Goal: Task Accomplishment & Management: Manage account settings

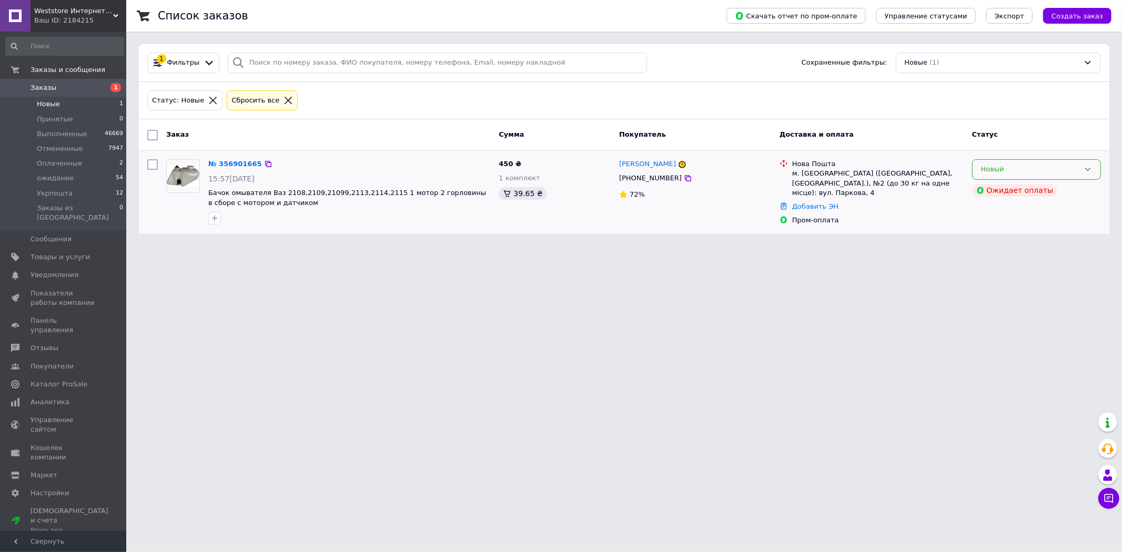
click at [987, 169] on div "Новый" at bounding box center [1030, 169] width 98 height 11
click at [995, 192] on li "Принят" at bounding box center [1037, 191] width 128 height 19
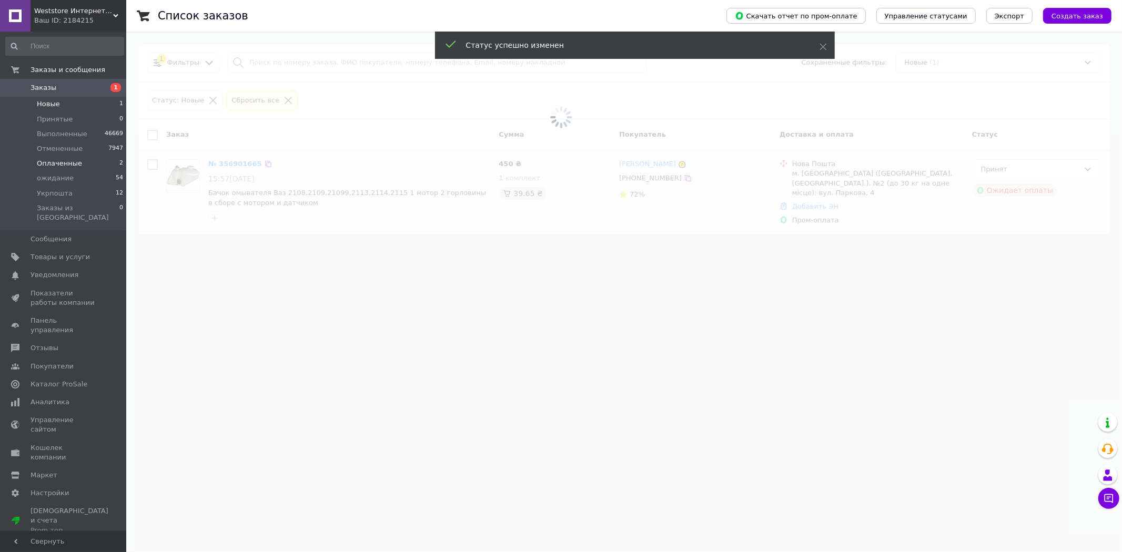
click at [87, 166] on li "Оплаченные 2" at bounding box center [64, 163] width 129 height 15
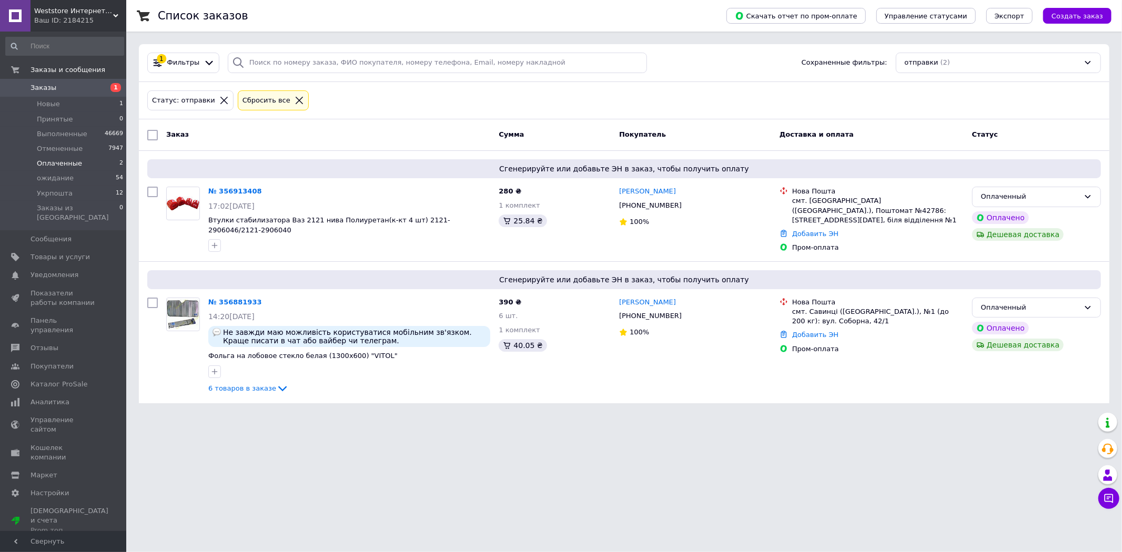
click at [107, 166] on li "Оплаченные 2" at bounding box center [64, 163] width 129 height 15
drag, startPoint x: 876, startPoint y: 408, endPoint x: 849, endPoint y: 412, distance: 27.7
click at [875, 410] on html "Weststore Интернет магазин автозапчастей Ваш ID: 2184215 Сайт Weststore Интерне…" at bounding box center [561, 208] width 1122 height 416
click at [81, 253] on span "Товары и услуги" at bounding box center [60, 257] width 59 height 9
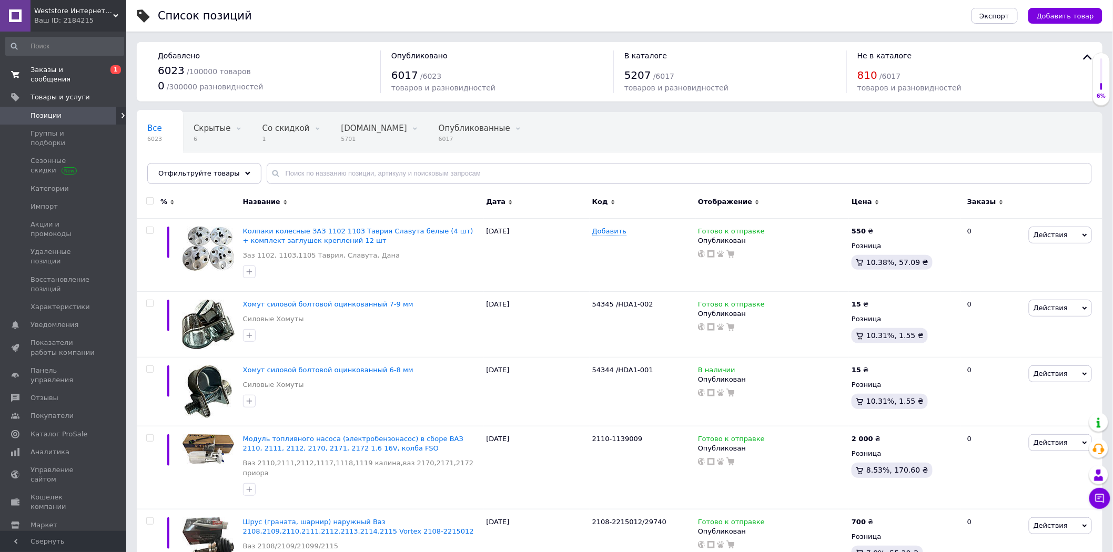
click at [67, 65] on span "Заказы и сообщения" at bounding box center [64, 74] width 67 height 19
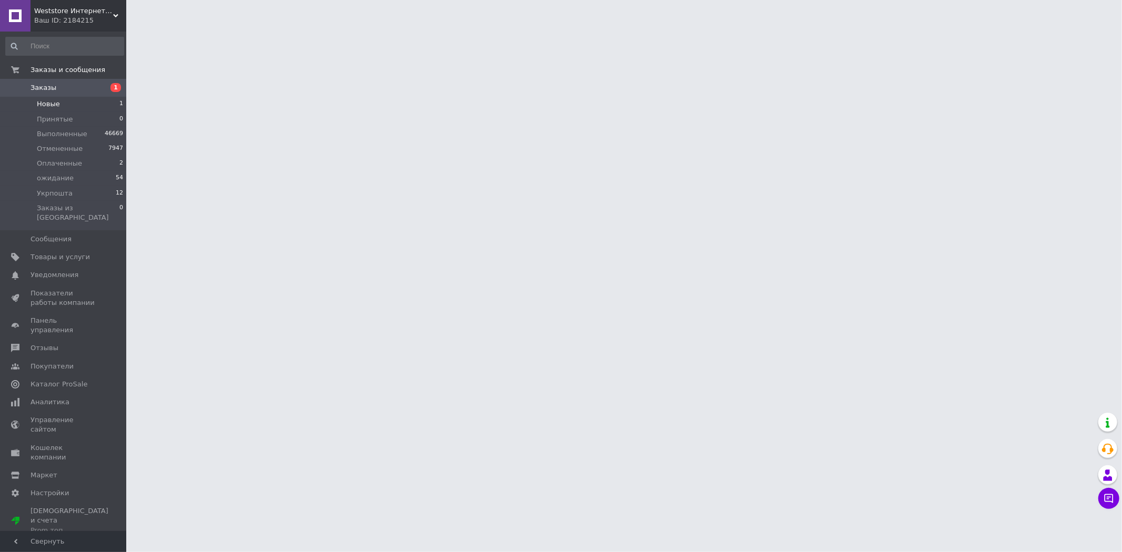
click at [92, 106] on li "Новые 1" at bounding box center [64, 104] width 129 height 15
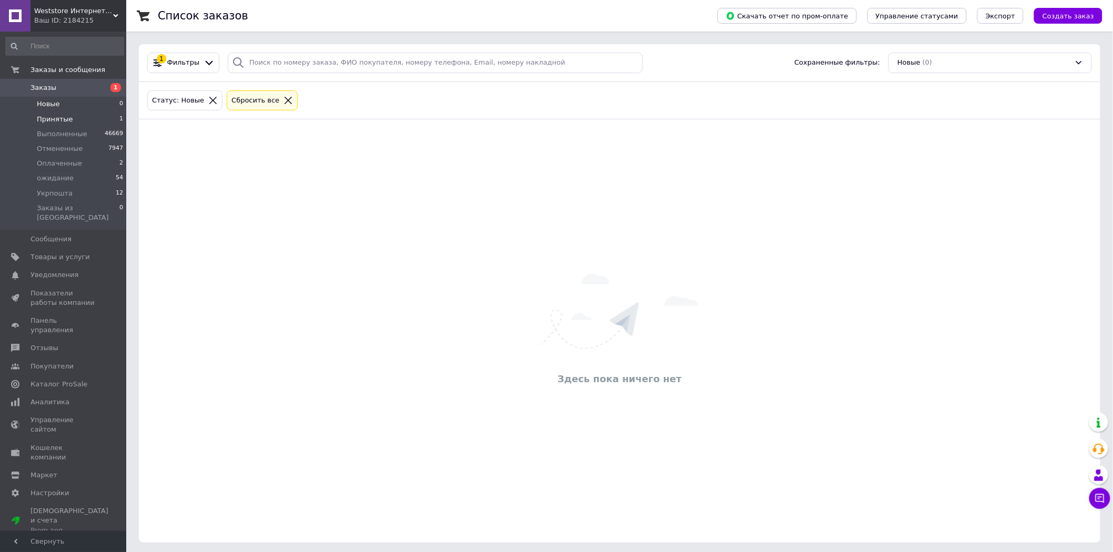
click at [92, 120] on li "Принятые 1" at bounding box center [64, 119] width 129 height 15
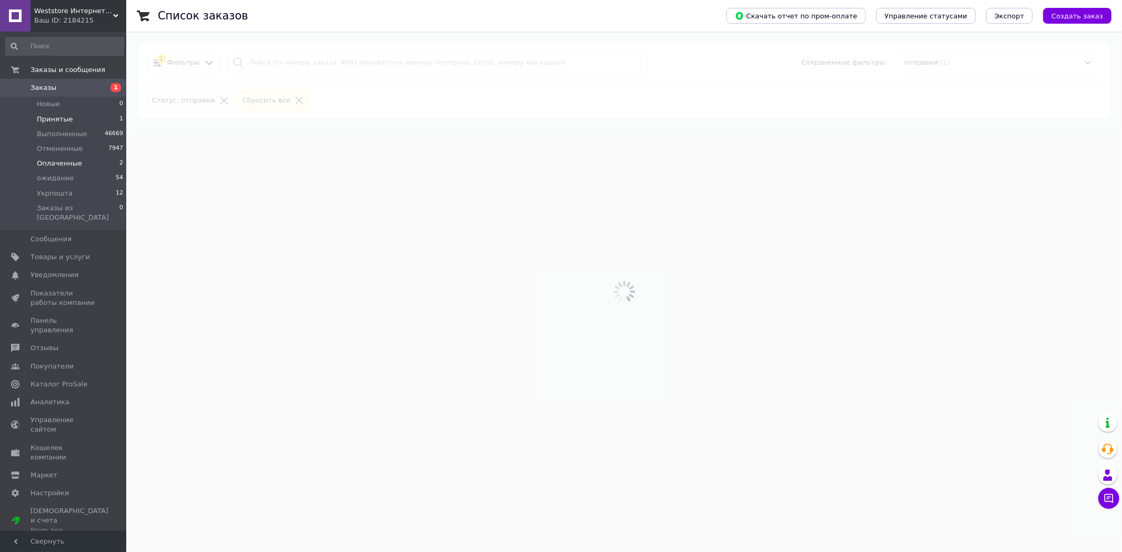
click at [76, 166] on span "Оплаченные" at bounding box center [59, 163] width 45 height 9
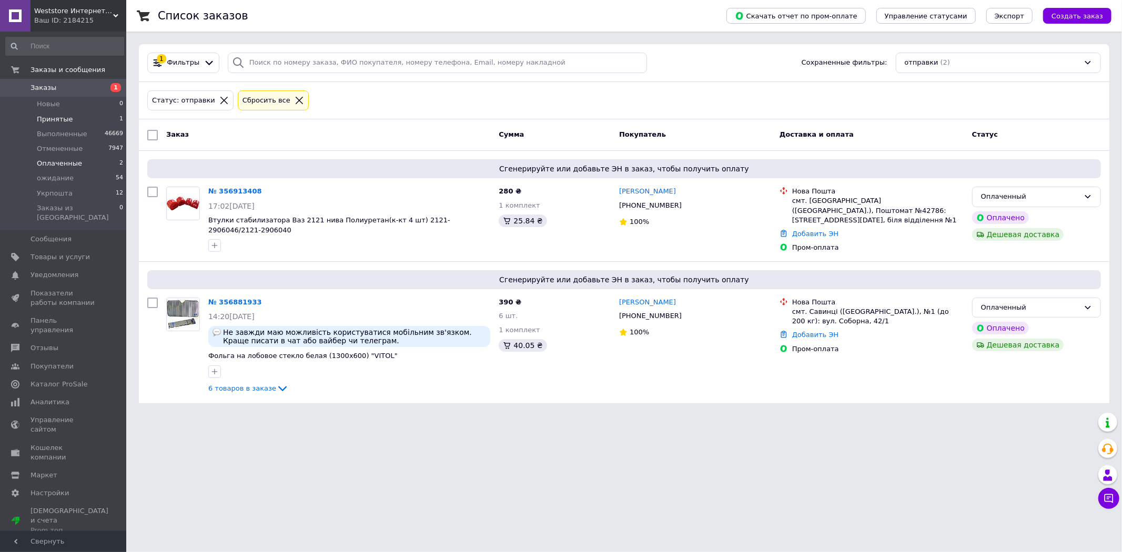
click at [92, 120] on li "Принятые 1" at bounding box center [64, 119] width 129 height 15
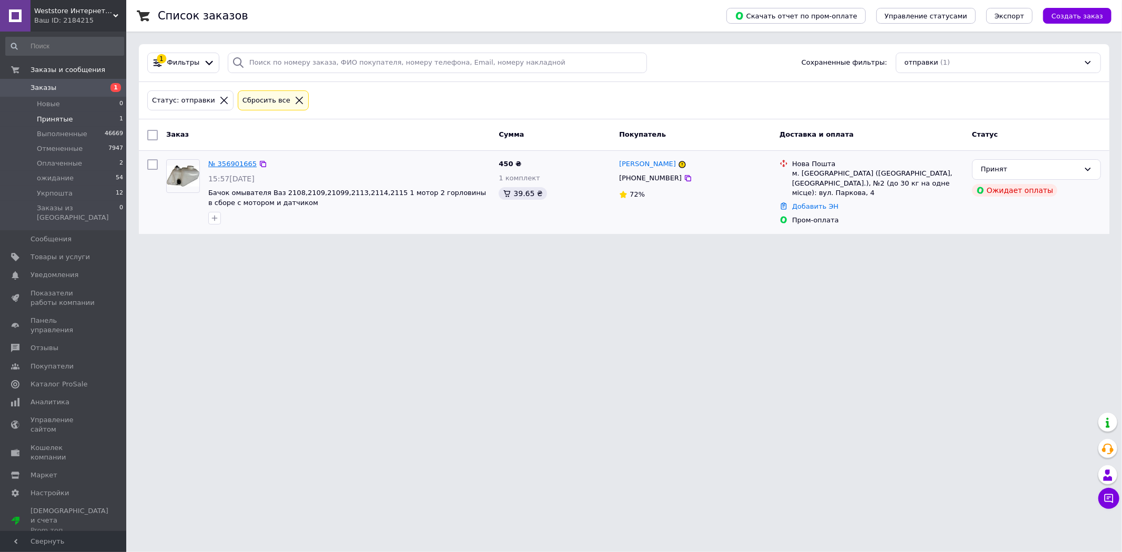
click at [228, 160] on link "№ 356901665" at bounding box center [232, 164] width 48 height 8
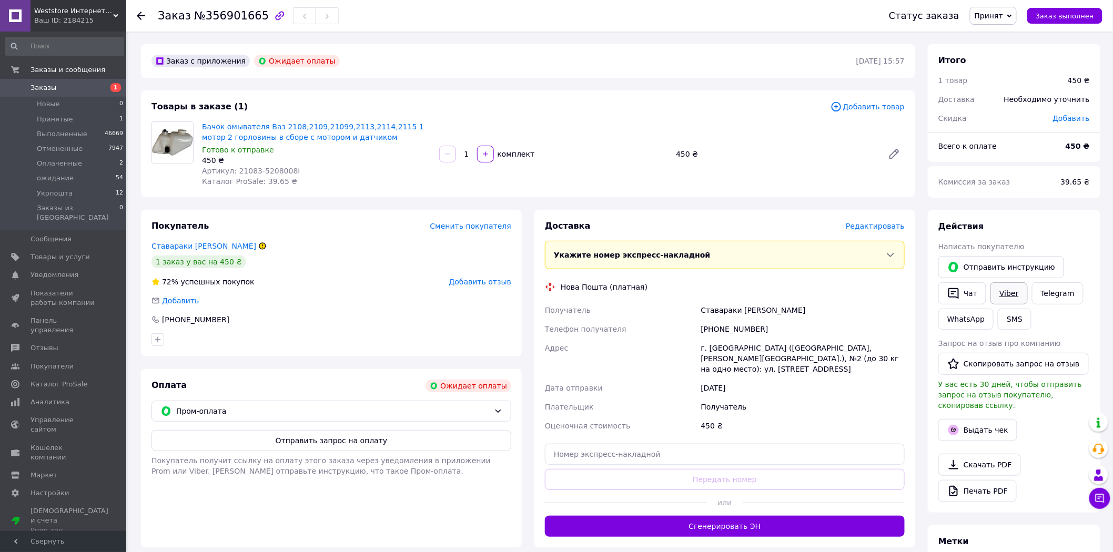
click at [995, 292] on link "Viber" at bounding box center [1009, 293] width 37 height 22
click at [987, 455] on link "Скачать PDF" at bounding box center [979, 465] width 83 height 22
click at [109, 124] on li "Принятые 1" at bounding box center [64, 119] width 129 height 15
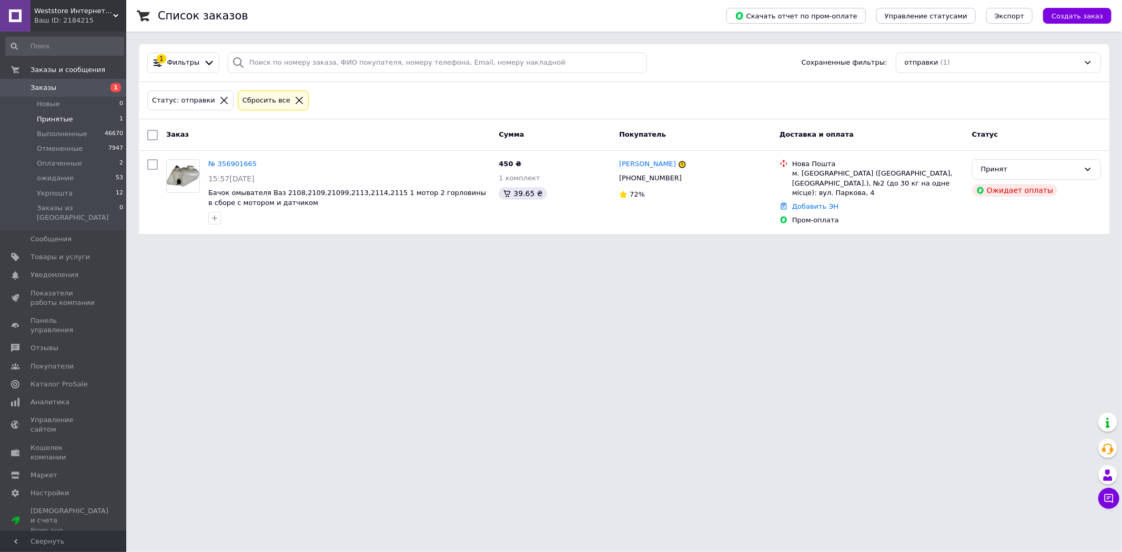
click at [256, 247] on html "Weststore Интернет магазин автозапчастей Ваш ID: 2184215 Сайт Weststore Интерне…" at bounding box center [561, 123] width 1122 height 247
click at [1091, 13] on span "Создать заказ" at bounding box center [1078, 16] width 52 height 8
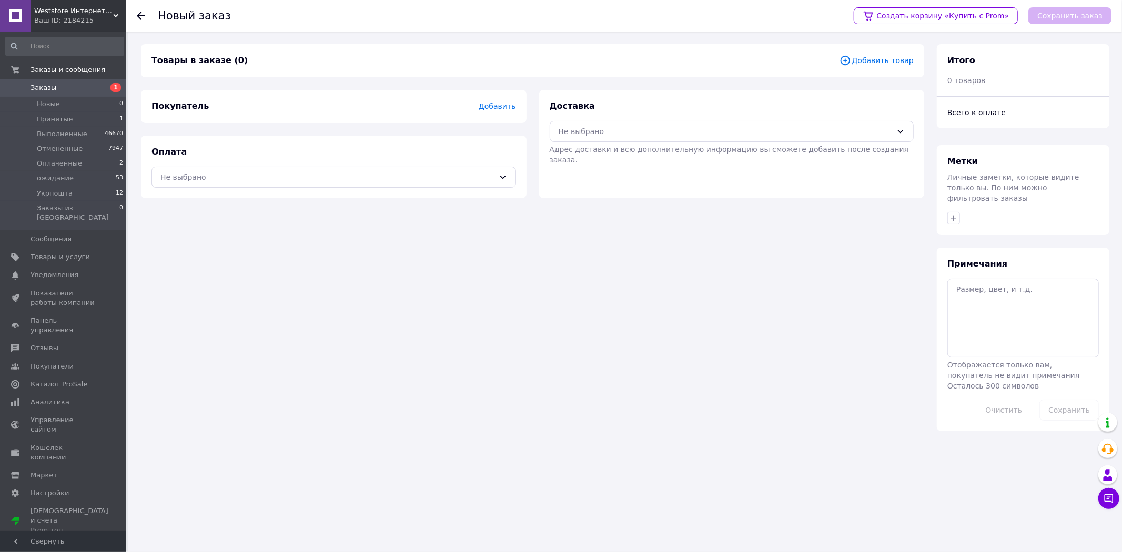
click at [896, 57] on span "Добавить товар" at bounding box center [877, 61] width 74 height 12
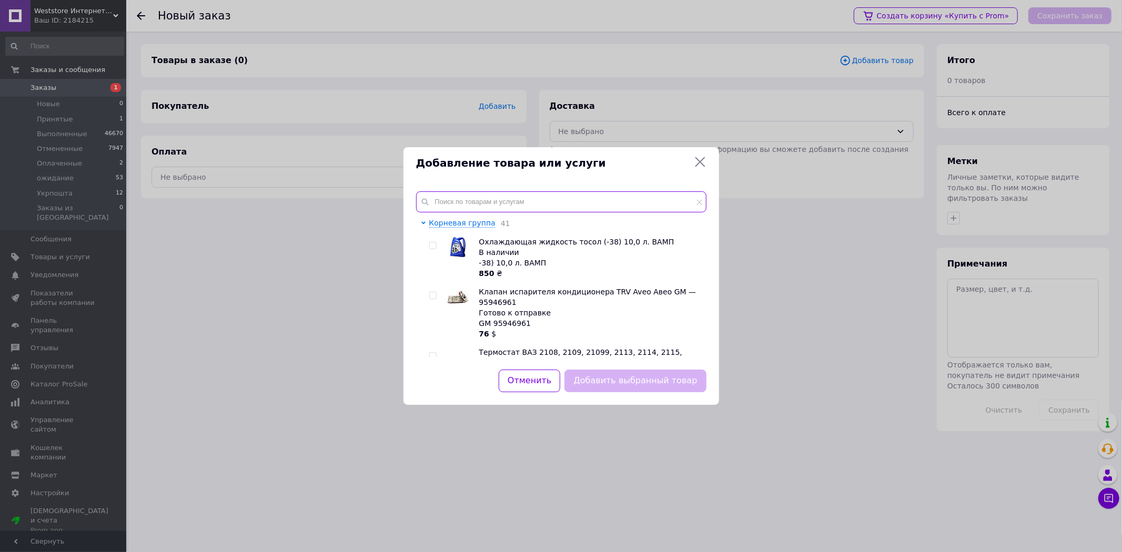
click at [595, 197] on input "text" at bounding box center [561, 201] width 290 height 21
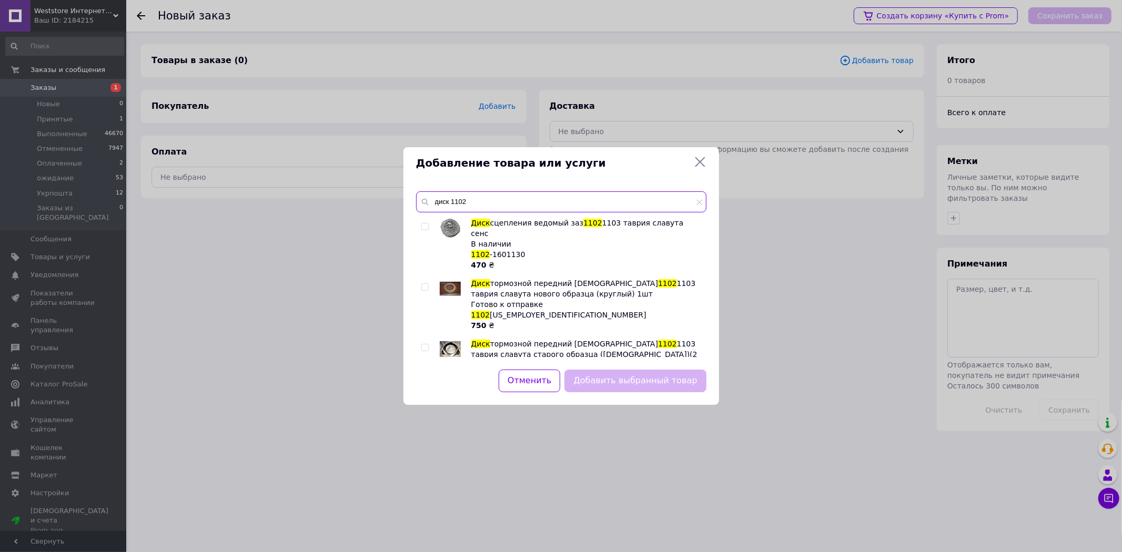
type input "диск 1102"
click at [423, 284] on input "checkbox" at bounding box center [424, 287] width 7 height 7
checkbox input "true"
drag, startPoint x: 635, startPoint y: 371, endPoint x: 623, endPoint y: 372, distance: 11.7
click at [635, 372] on button "Добавить выбранный товар" at bounding box center [635, 381] width 142 height 23
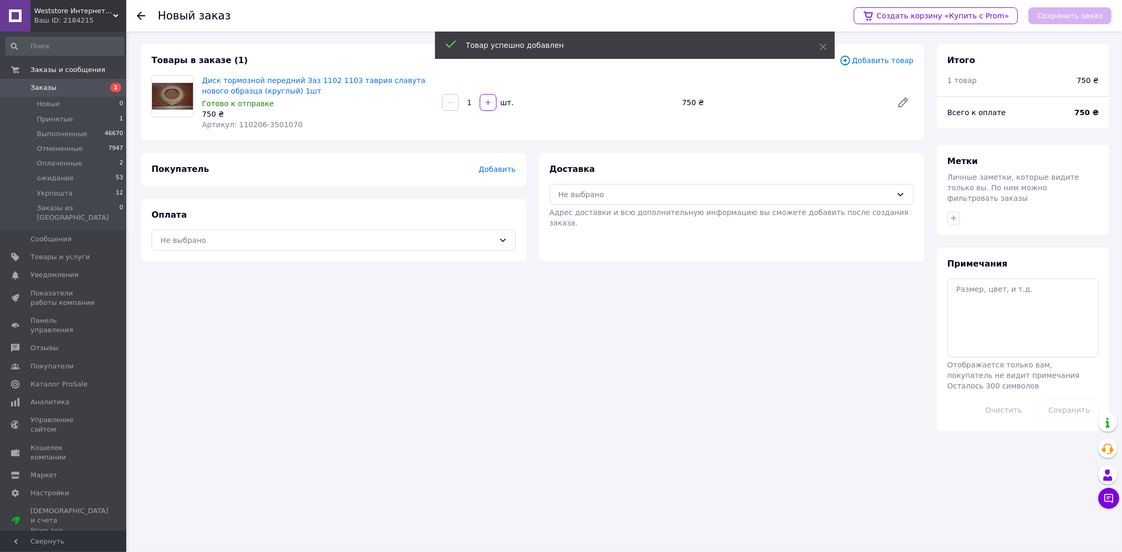
click at [492, 166] on span "Добавить" at bounding box center [497, 169] width 37 height 8
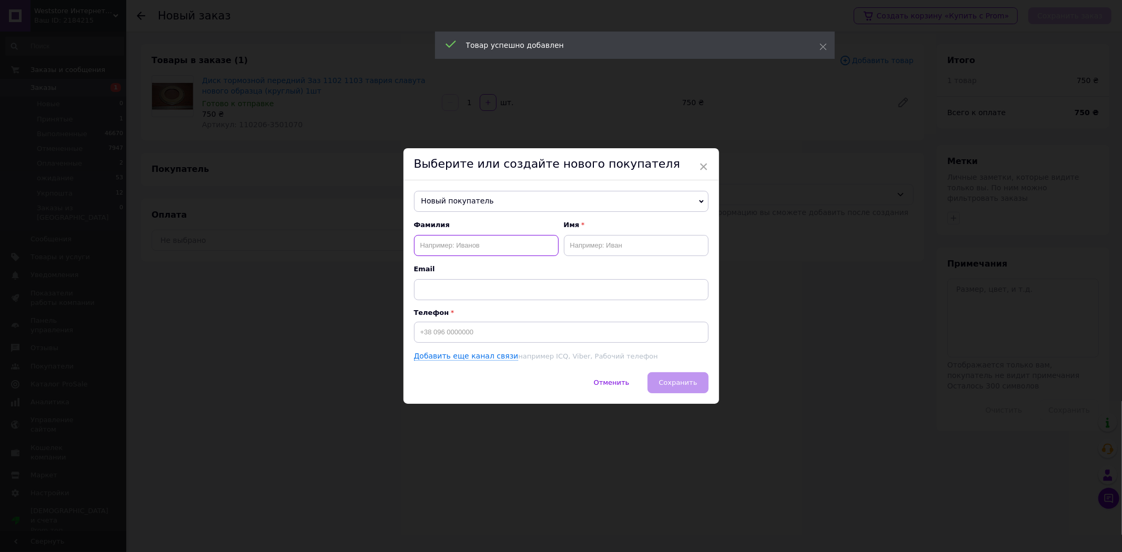
click at [463, 245] on input "text" at bounding box center [486, 245] width 145 height 21
click at [460, 215] on div "Новый покупатель [PERSON_NAME] [PHONE_NUMBER] [PERSON_NAME] [PERSON_NAME] [PHON…" at bounding box center [561, 276] width 316 height 192
click at [467, 198] on span "Новый покупатель" at bounding box center [561, 201] width 295 height 21
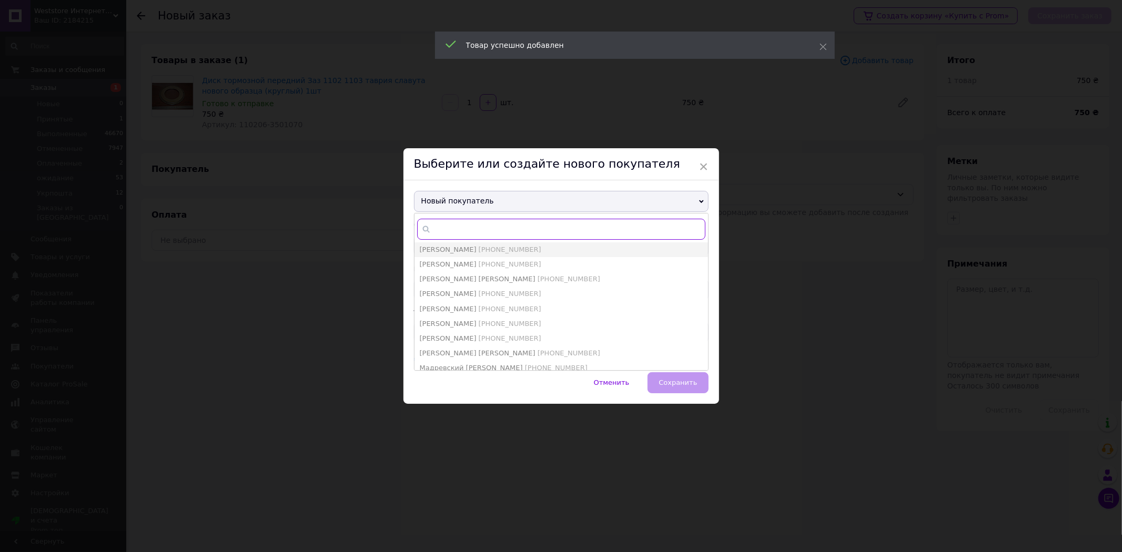
paste input "[PHONE_NUMBER]"
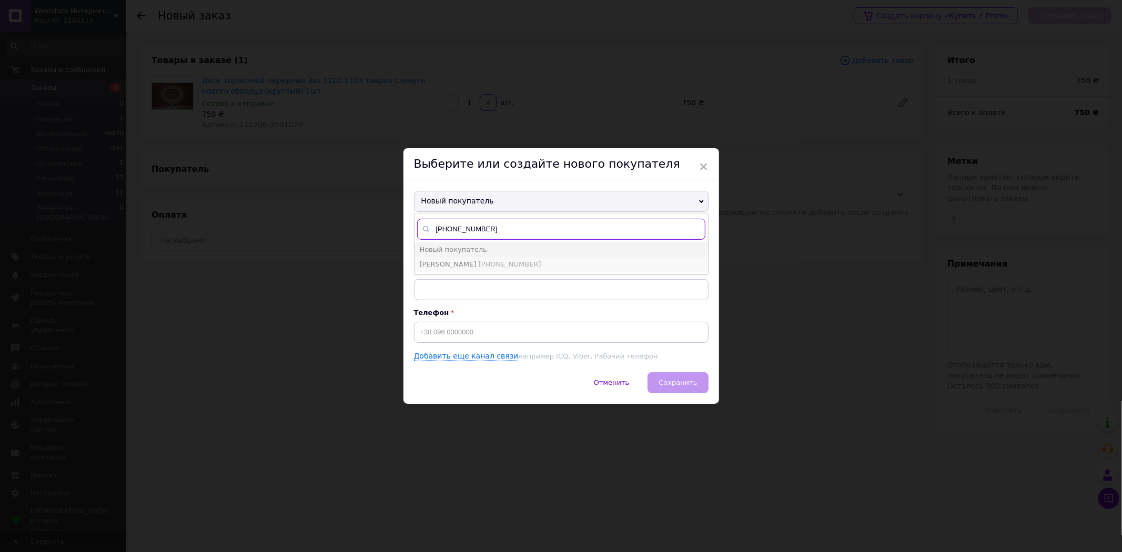
type input "[PHONE_NUMBER]"
click at [509, 264] on span "[PHONE_NUMBER]" at bounding box center [510, 264] width 63 height 8
type input "[PERSON_NAME]"
type input "[PHONE_NUMBER]"
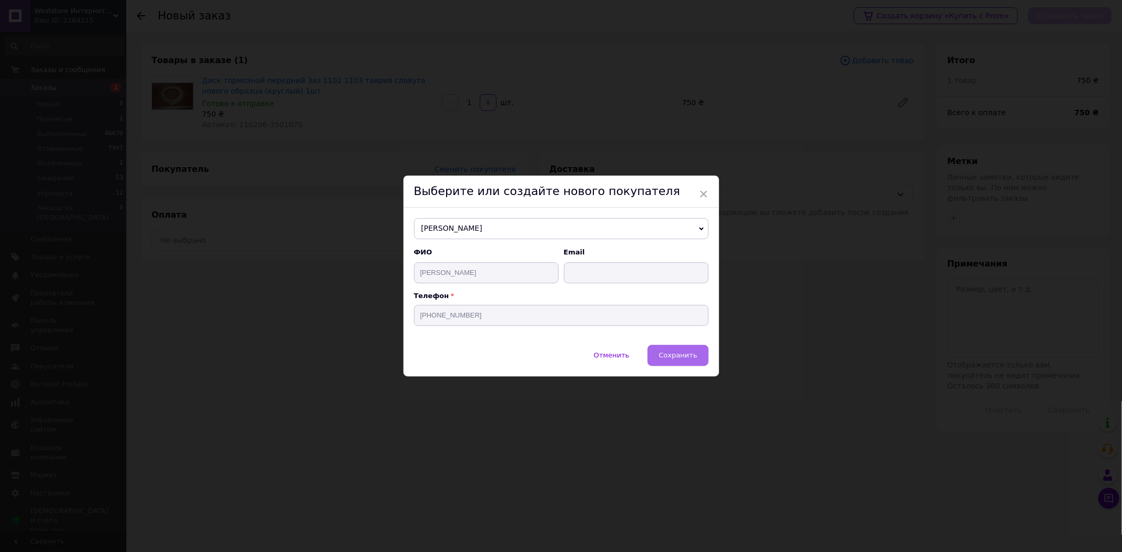
click at [680, 356] on span "Сохранить" at bounding box center [678, 355] width 38 height 8
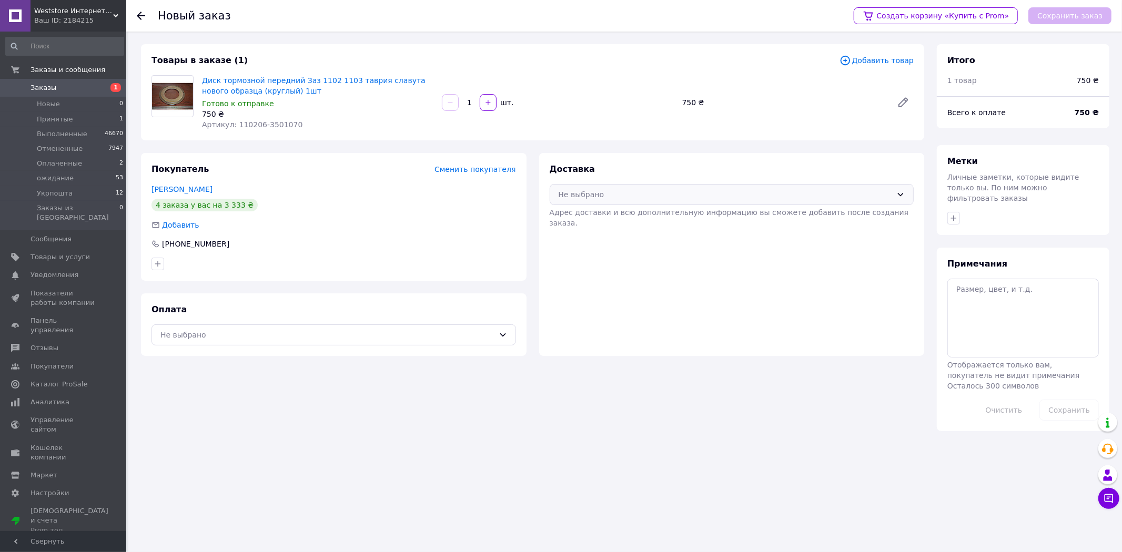
click at [738, 201] on div "Не выбрано" at bounding box center [732, 194] width 365 height 21
drag, startPoint x: 705, startPoint y: 222, endPoint x: 688, endPoint y: 227, distance: 18.5
click at [705, 222] on span "Нова Пошта (платная)" at bounding box center [739, 217] width 331 height 11
click at [450, 344] on div "Не выбрано" at bounding box center [334, 335] width 365 height 21
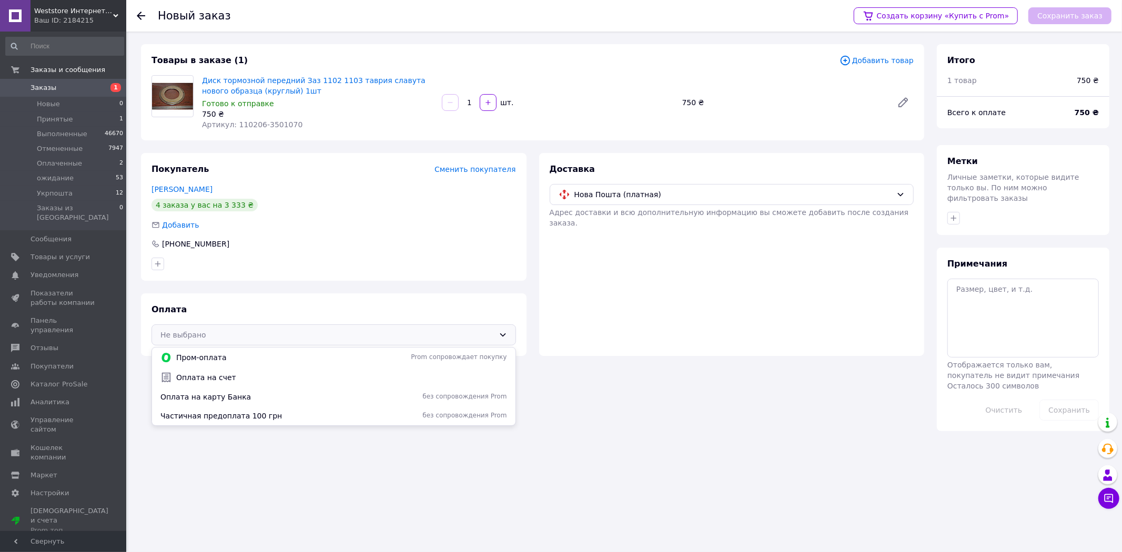
click at [286, 402] on div "Оплата на карту Банка без сопровождения Prom" at bounding box center [334, 397] width 364 height 19
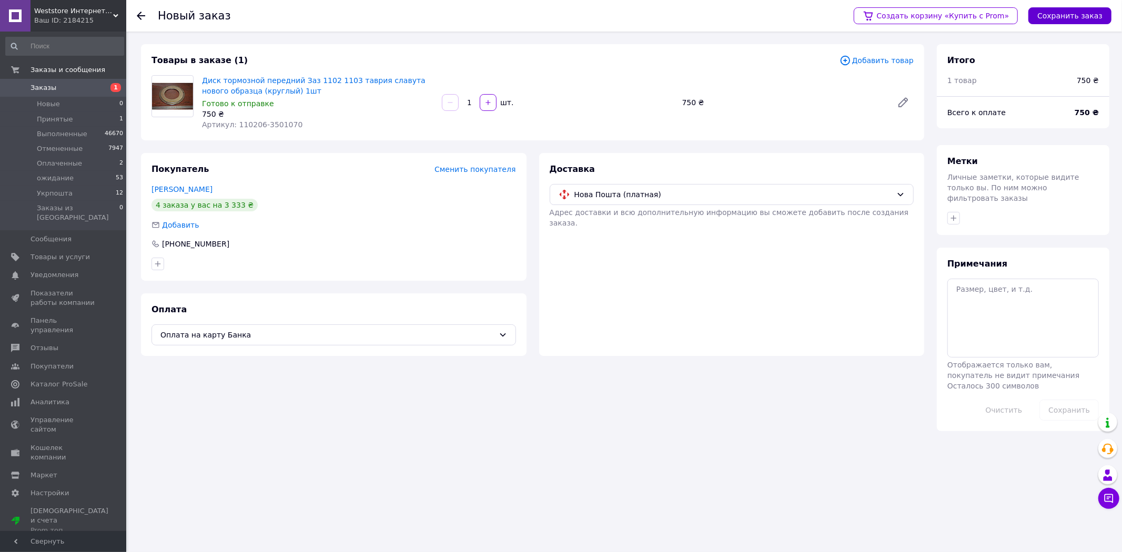
click at [1075, 15] on button "Сохранить заказ" at bounding box center [1069, 15] width 83 height 17
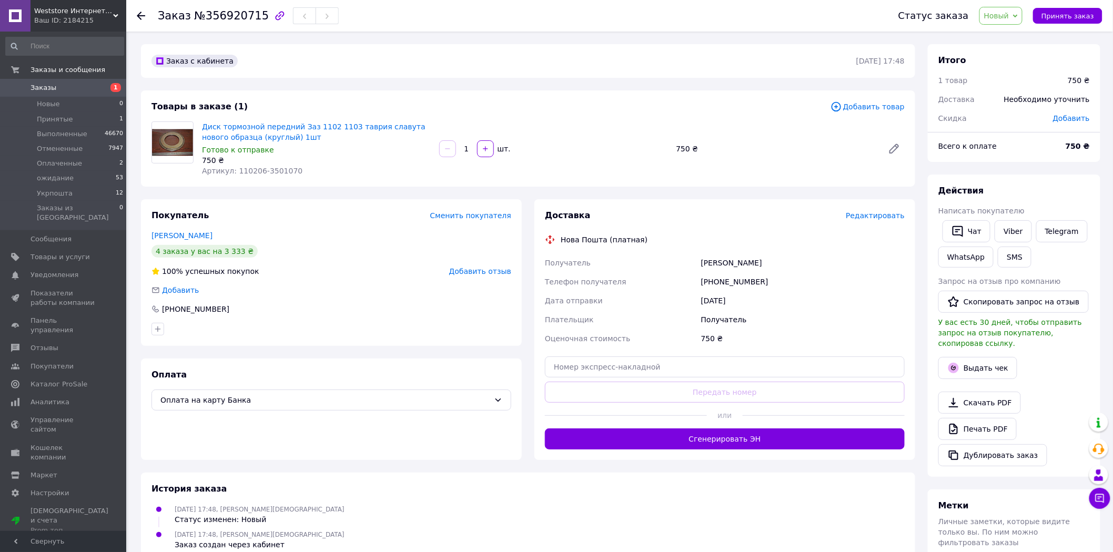
click at [868, 210] on div "Доставка Редактировать" at bounding box center [725, 216] width 360 height 12
click at [856, 218] on span "Редактировать" at bounding box center [875, 215] width 59 height 8
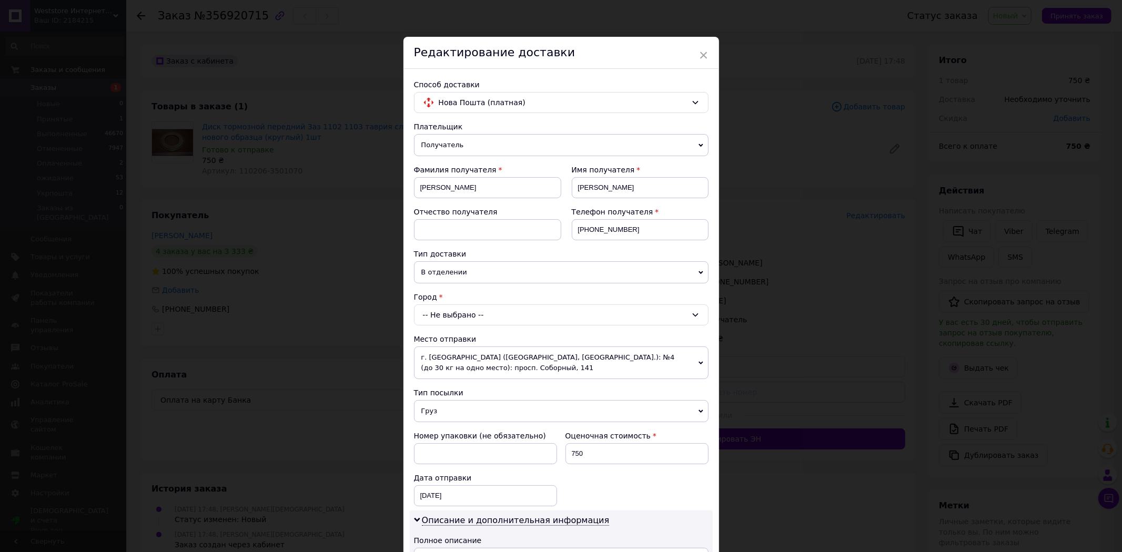
click at [498, 322] on div "-- Не выбрано --" at bounding box center [561, 315] width 295 height 21
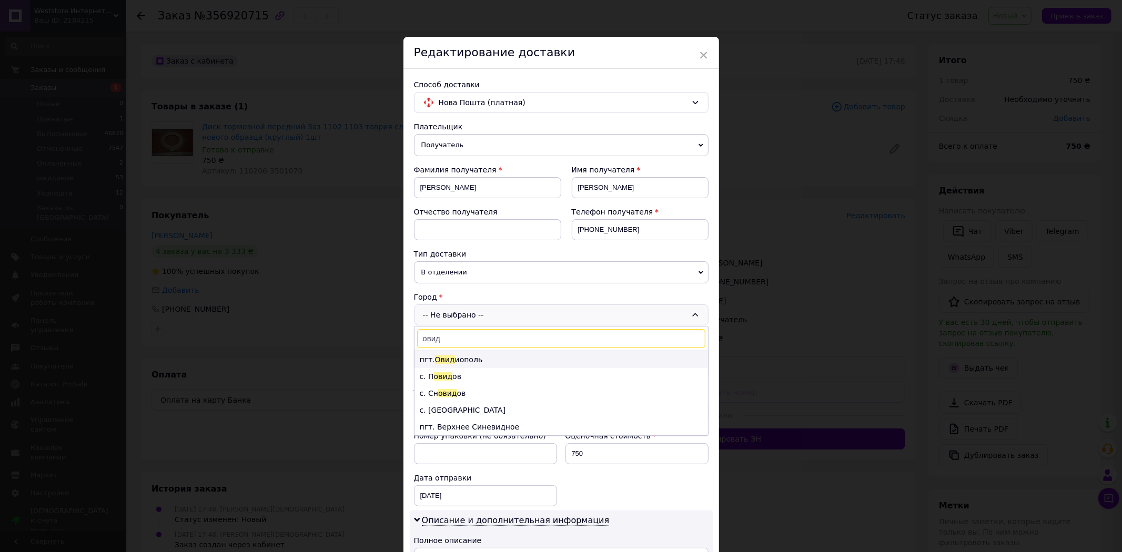
type input "овид"
click at [480, 361] on li "пгт. [GEOGRAPHIC_DATA] иополь" at bounding box center [562, 359] width 294 height 17
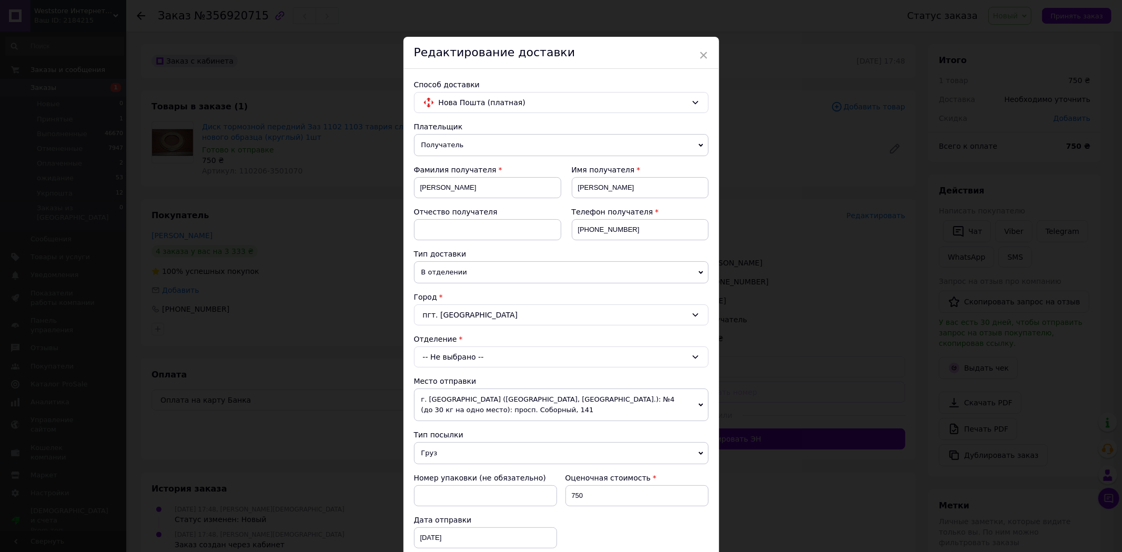
drag, startPoint x: 481, startPoint y: 360, endPoint x: 479, endPoint y: 366, distance: 5.7
click at [481, 362] on div "-- Не выбрано --" at bounding box center [561, 357] width 295 height 21
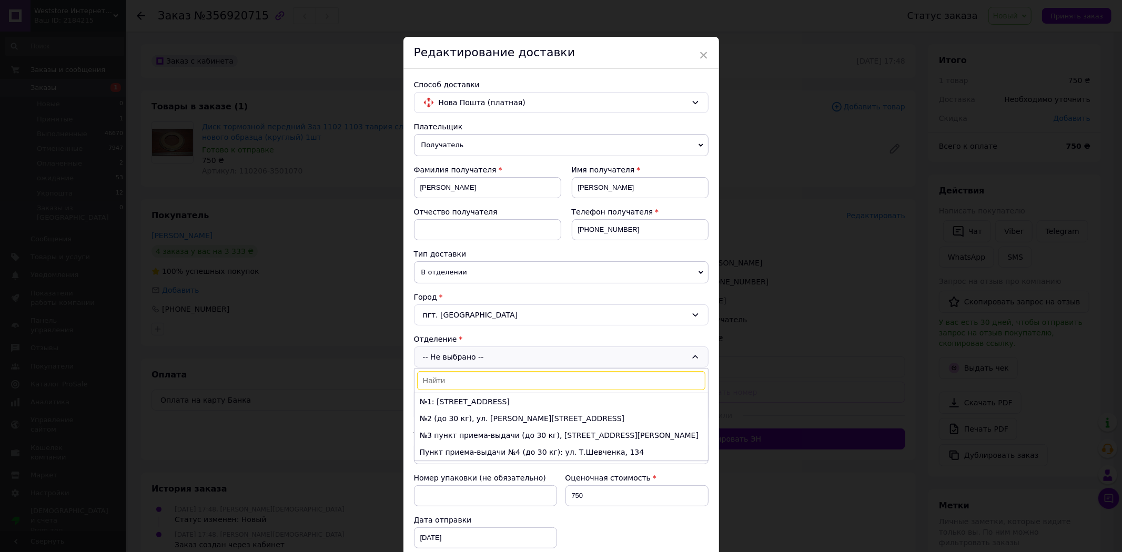
click at [860, 312] on div "× Редактирование доставки Способ доставки Нова Пошта (платная) Плательщик Получ…" at bounding box center [561, 276] width 1122 height 552
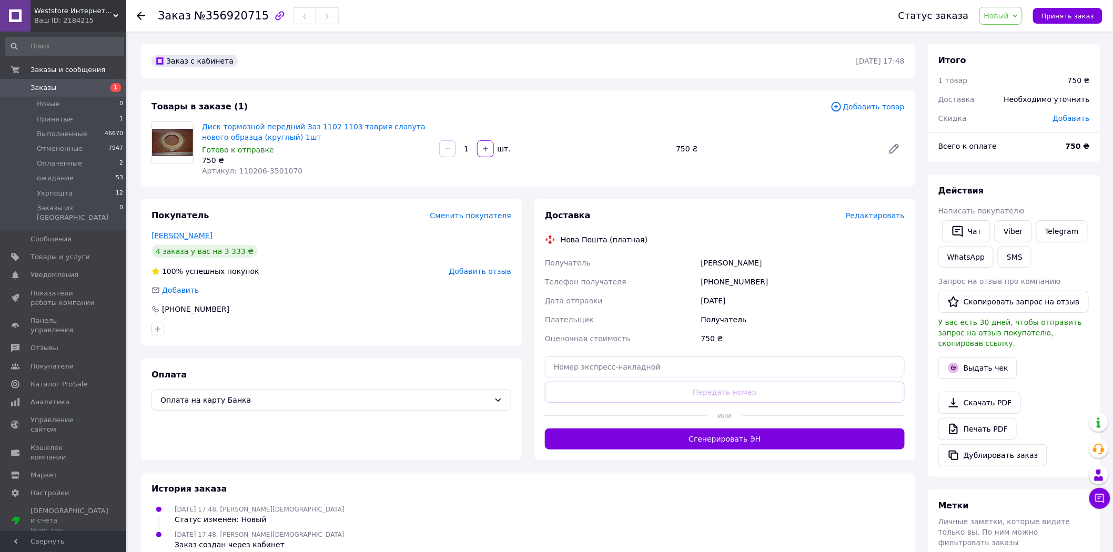
click at [193, 239] on link "[PERSON_NAME]" at bounding box center [182, 235] width 61 height 8
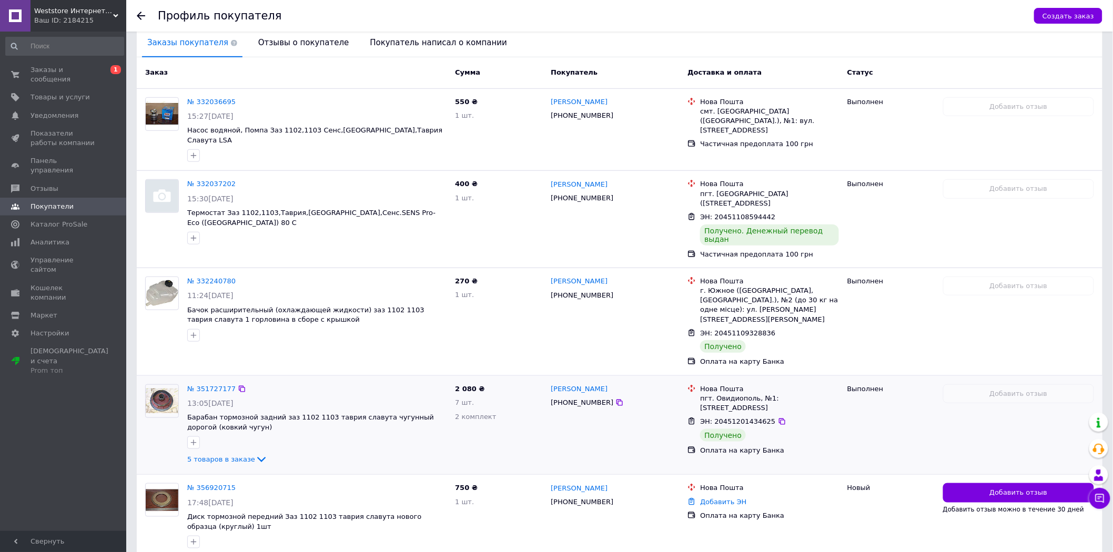
scroll to position [253, 0]
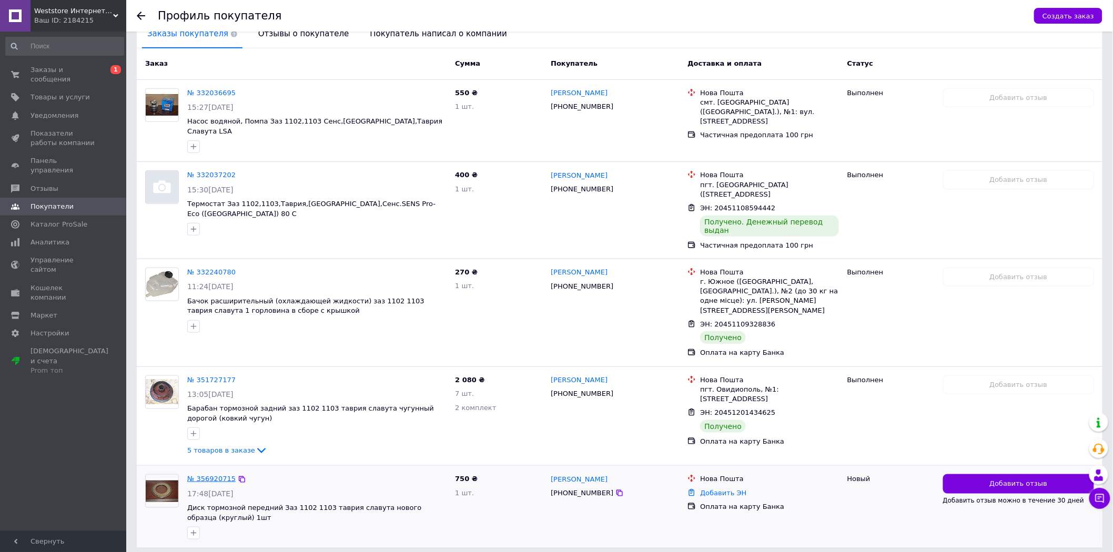
click at [210, 475] on link "№ 356920715" at bounding box center [211, 479] width 48 height 8
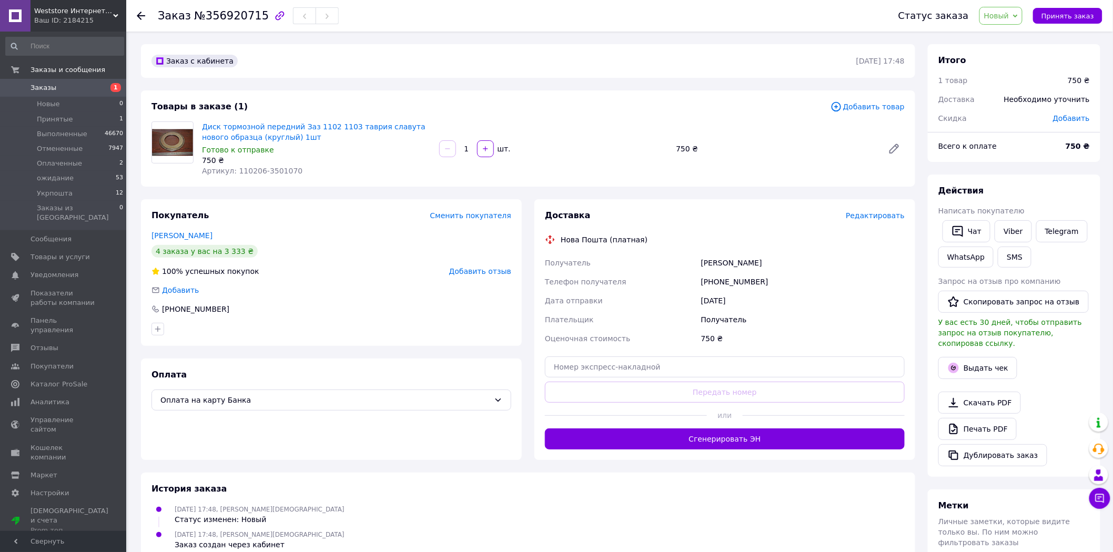
click at [875, 215] on span "Редактировать" at bounding box center [875, 215] width 59 height 8
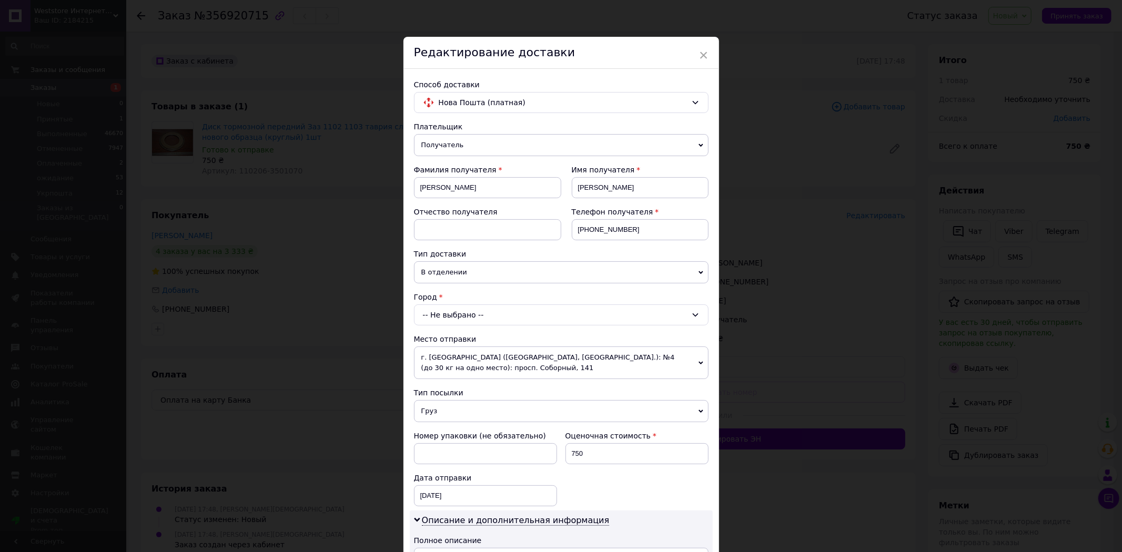
click at [497, 315] on div "-- Не выбрано --" at bounding box center [561, 315] width 295 height 21
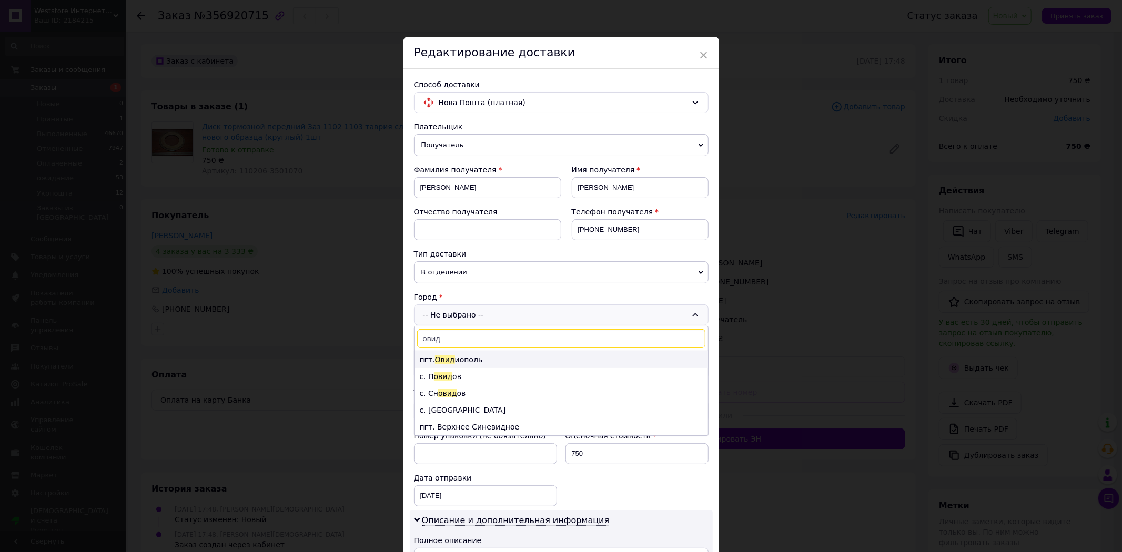
type input "овид"
click at [471, 361] on li "пгт. [GEOGRAPHIC_DATA] иополь" at bounding box center [562, 359] width 294 height 17
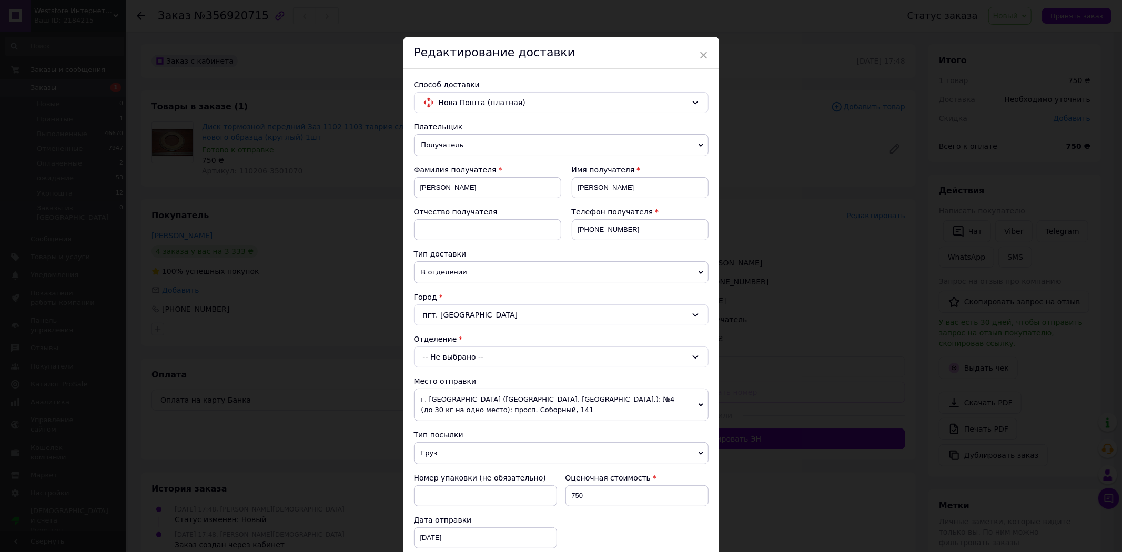
click at [474, 360] on div "-- Не выбрано --" at bounding box center [561, 357] width 295 height 21
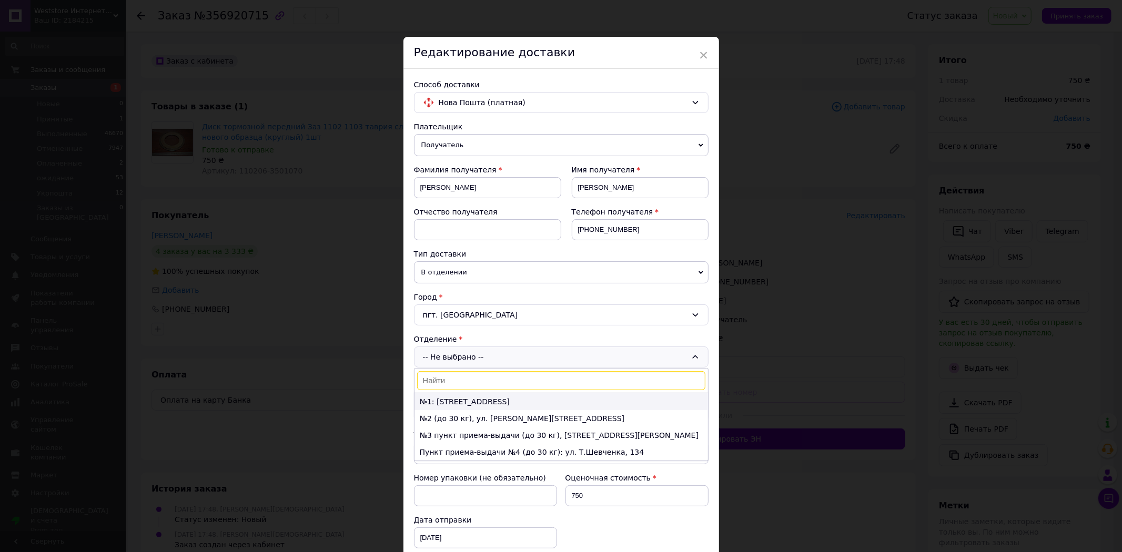
click at [480, 403] on li "№1: [STREET_ADDRESS]" at bounding box center [562, 401] width 294 height 17
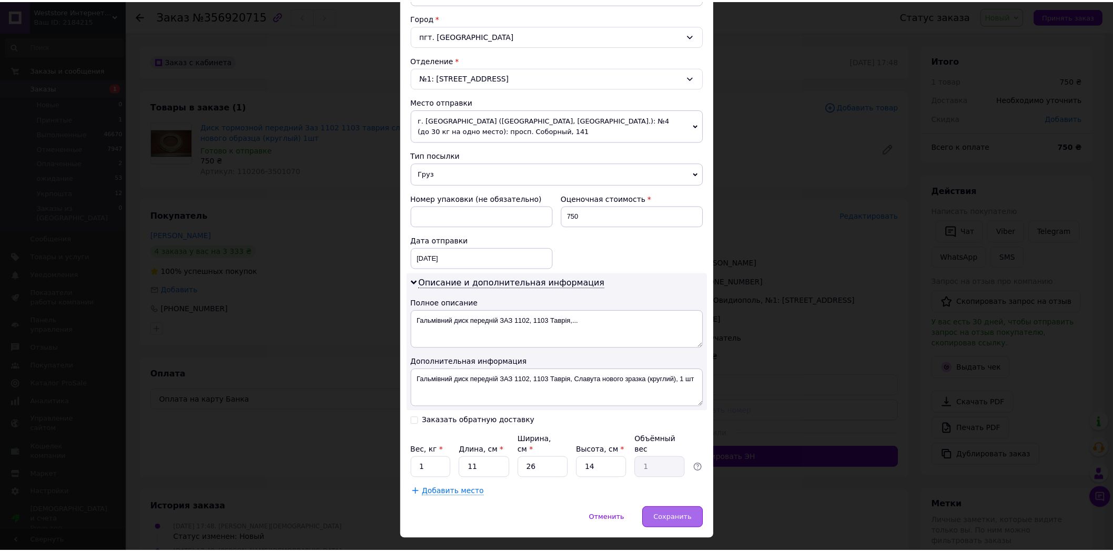
scroll to position [295, 0]
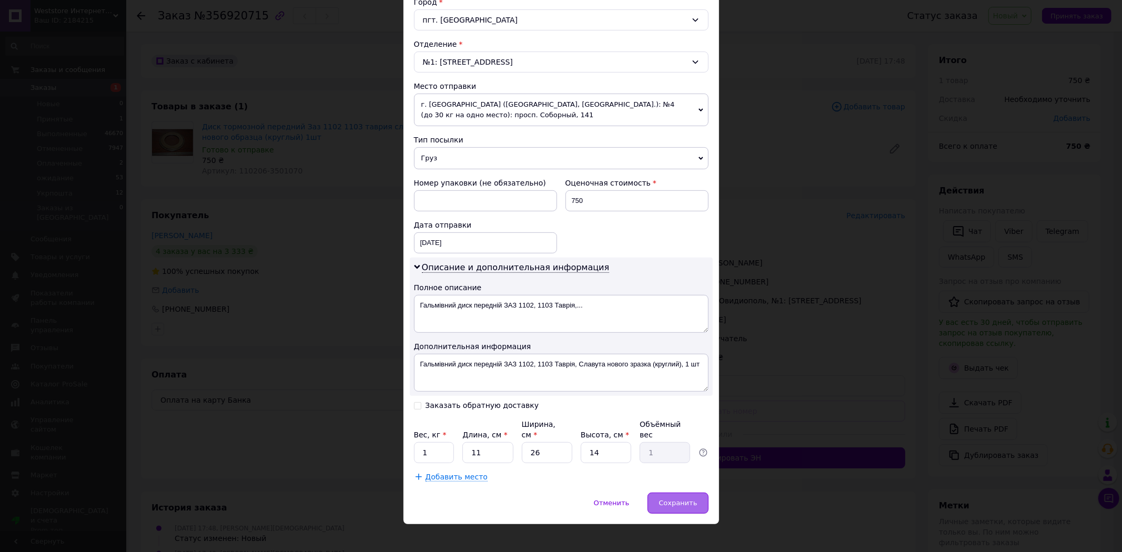
click at [679, 499] on span "Сохранить" at bounding box center [678, 503] width 38 height 8
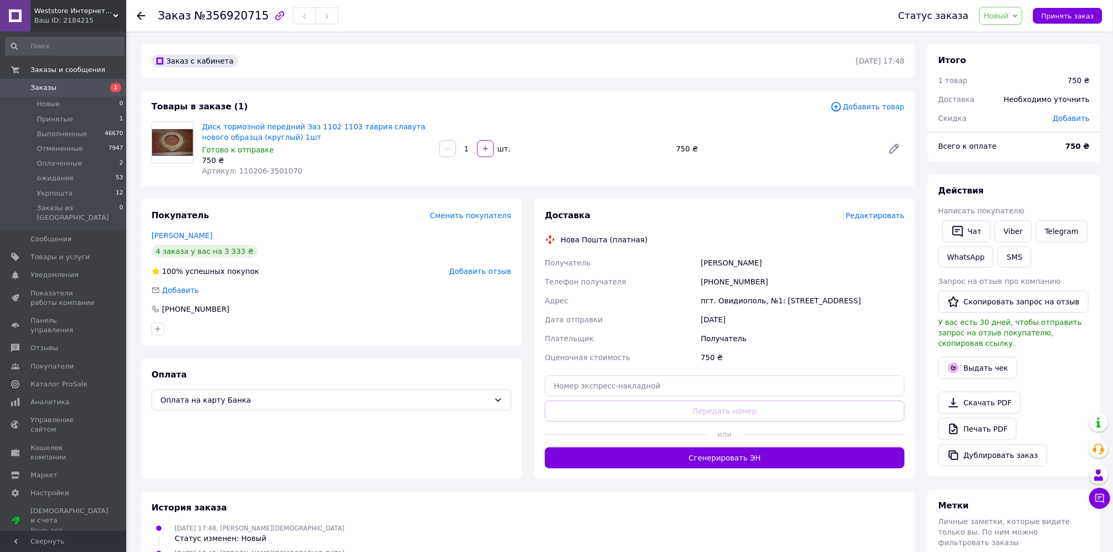
click at [1022, 12] on span "Новый" at bounding box center [1002, 16] width 44 height 18
click at [1022, 87] on li "Оплаченный" at bounding box center [1008, 84] width 56 height 16
click at [340, 512] on div "История заказа" at bounding box center [528, 508] width 753 height 12
click at [104, 109] on li "Новые 0" at bounding box center [64, 104] width 129 height 15
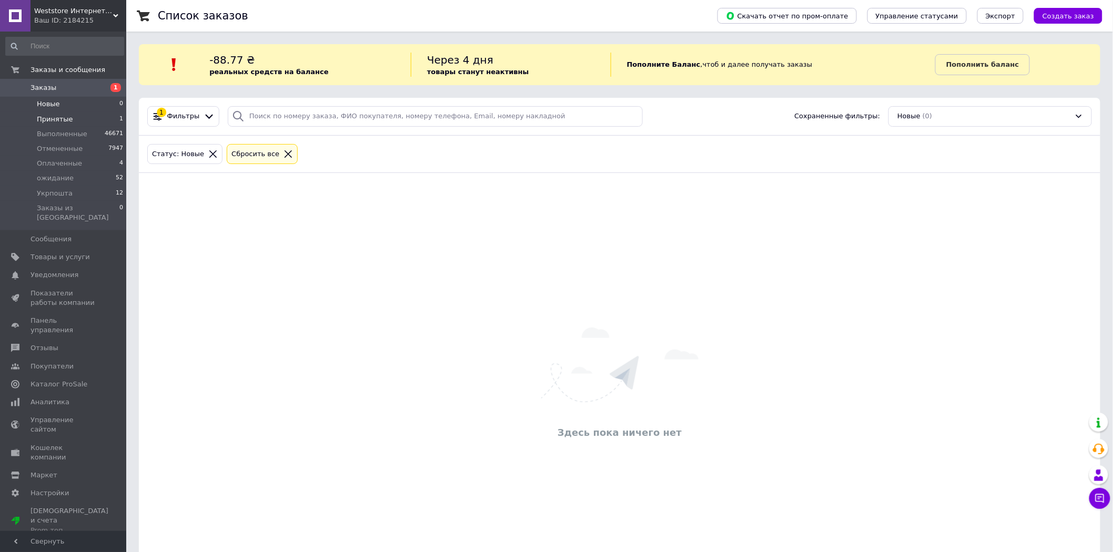
drag, startPoint x: 83, startPoint y: 122, endPoint x: 98, endPoint y: 123, distance: 15.9
click at [85, 121] on li "Принятые 1" at bounding box center [64, 119] width 129 height 15
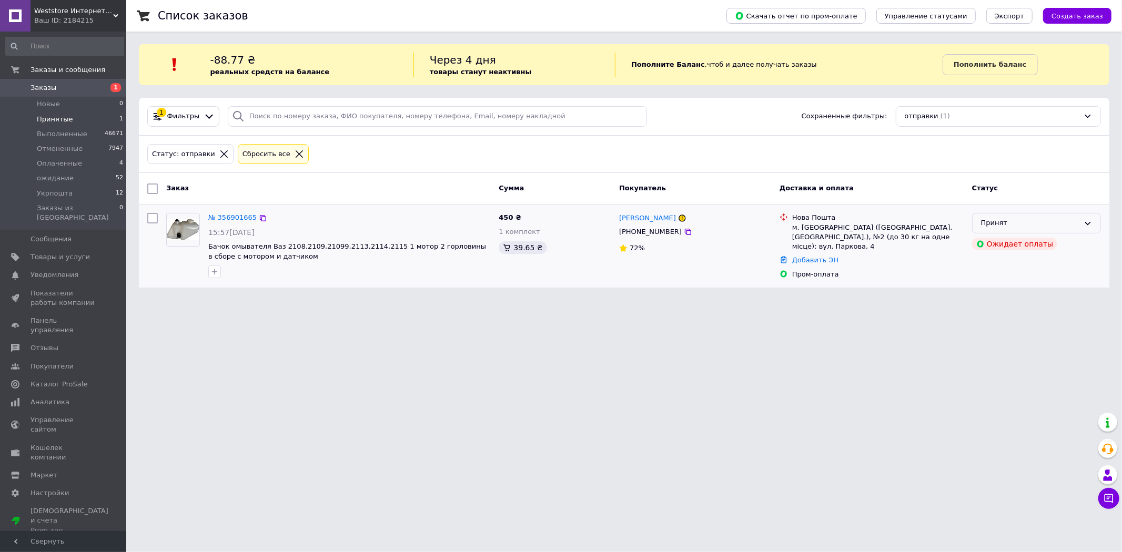
drag, startPoint x: 1075, startPoint y: 220, endPoint x: 1065, endPoint y: 234, distance: 16.6
click at [1075, 221] on div "Принят" at bounding box center [1030, 223] width 98 height 11
click at [1018, 266] on li "Отменен" at bounding box center [1037, 264] width 128 height 19
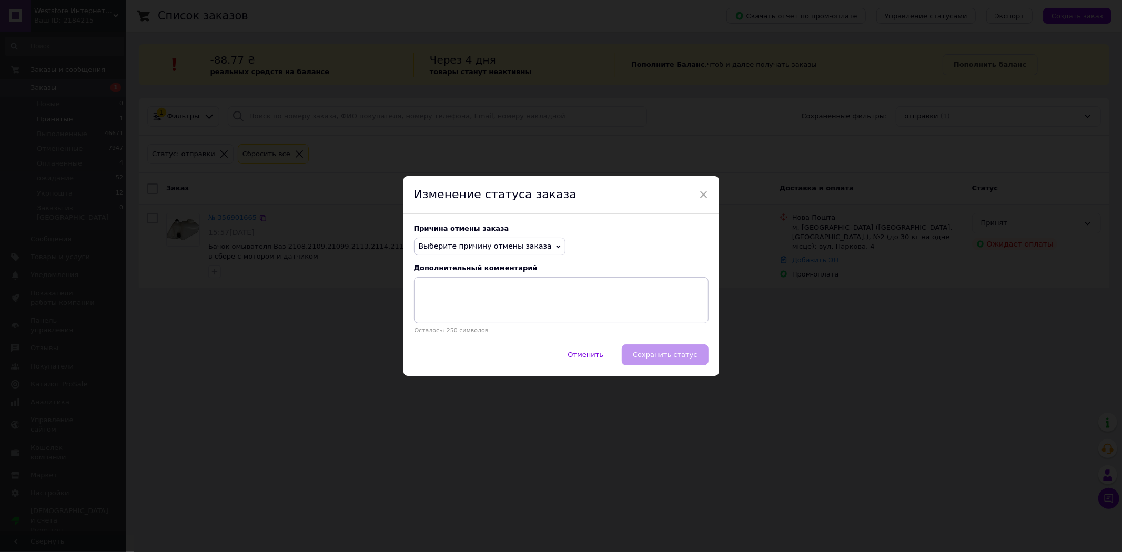
click at [504, 247] on span "Выберите причину отмены заказа" at bounding box center [485, 246] width 133 height 8
drag, startPoint x: 470, startPoint y: 298, endPoint x: 480, endPoint y: 301, distance: 9.8
click at [471, 298] on li "Оплата не поступила" at bounding box center [490, 296] width 150 height 15
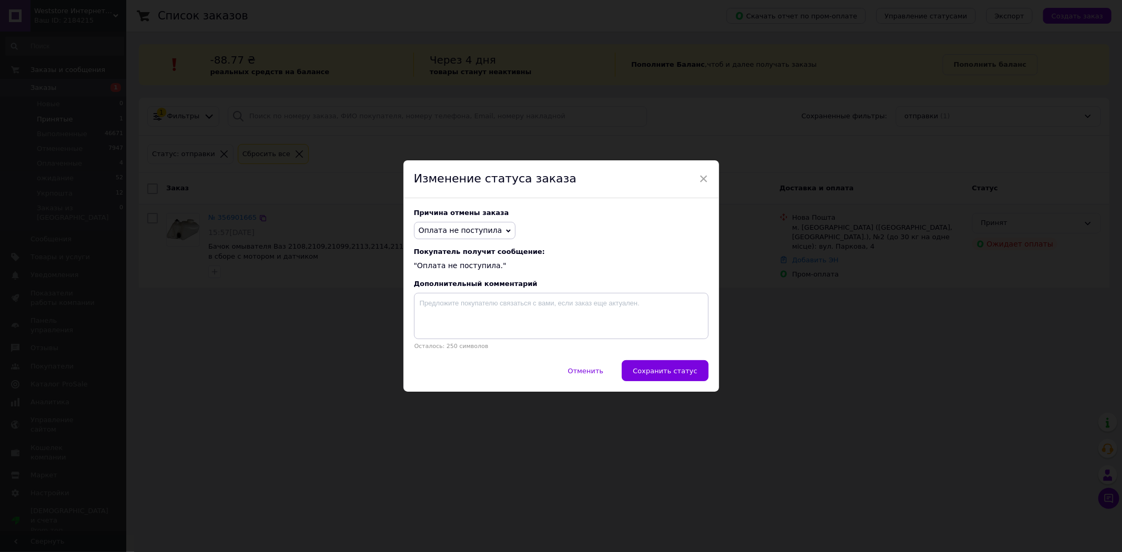
click at [678, 371] on span "Сохранить статус" at bounding box center [665, 371] width 64 height 8
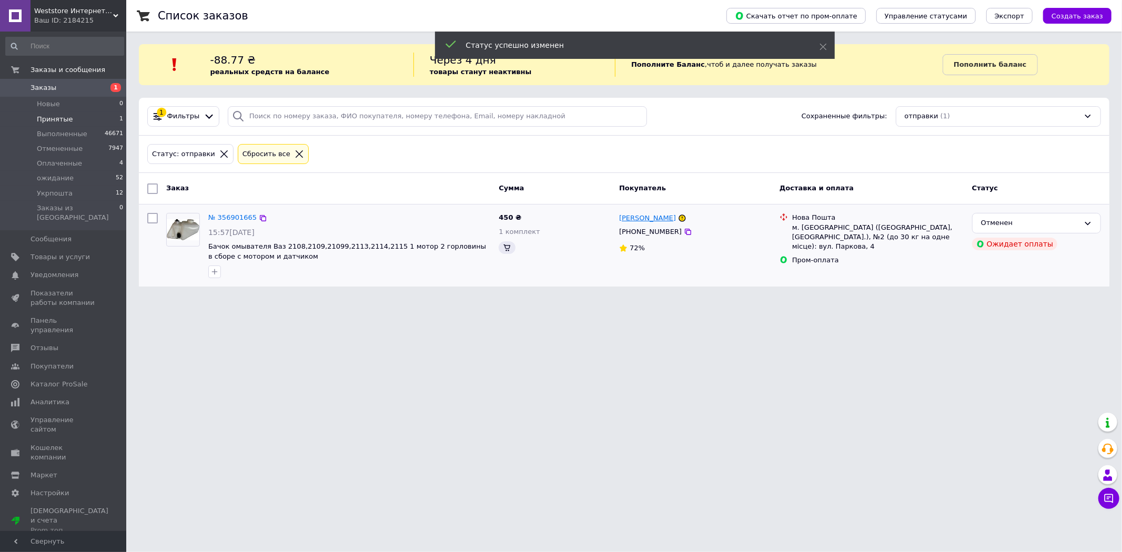
click at [639, 223] on link "[PERSON_NAME]" at bounding box center [647, 219] width 57 height 10
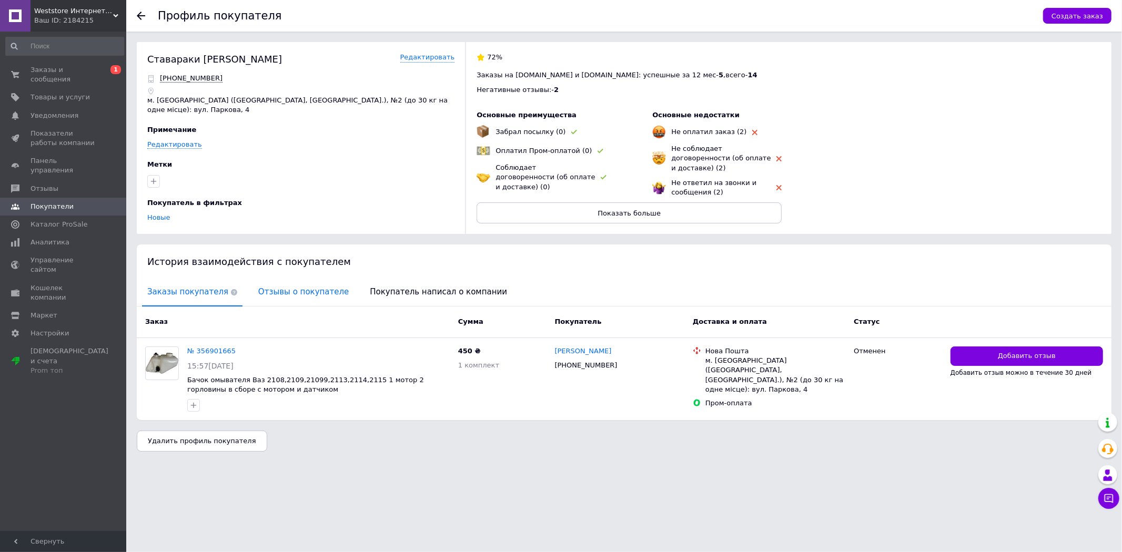
click at [267, 283] on span "Отзывы о покупателе" at bounding box center [303, 292] width 101 height 27
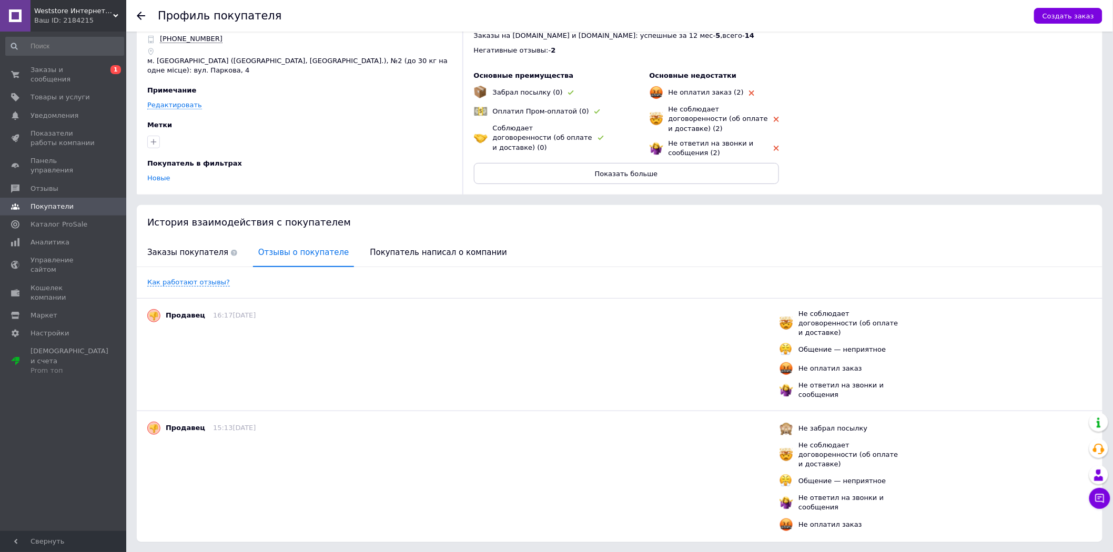
scroll to position [42, 0]
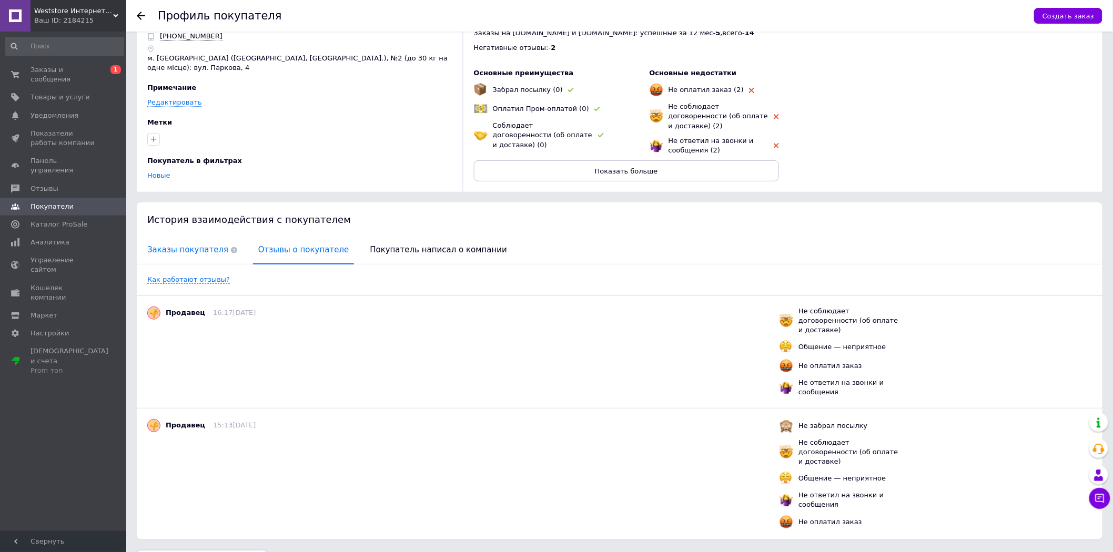
click at [193, 240] on span "Заказы покупателя" at bounding box center [192, 250] width 100 height 27
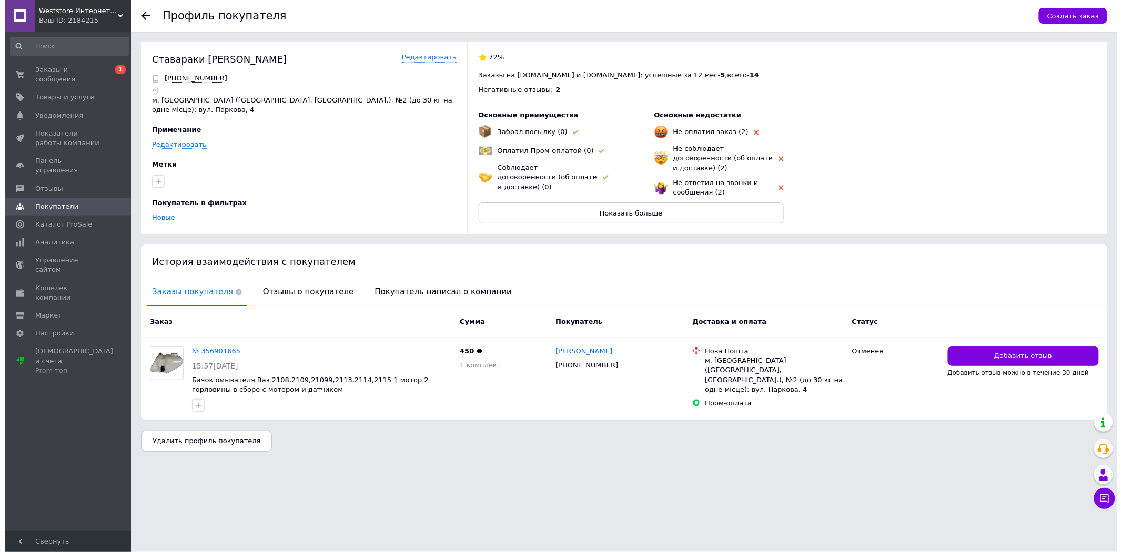
scroll to position [0, 0]
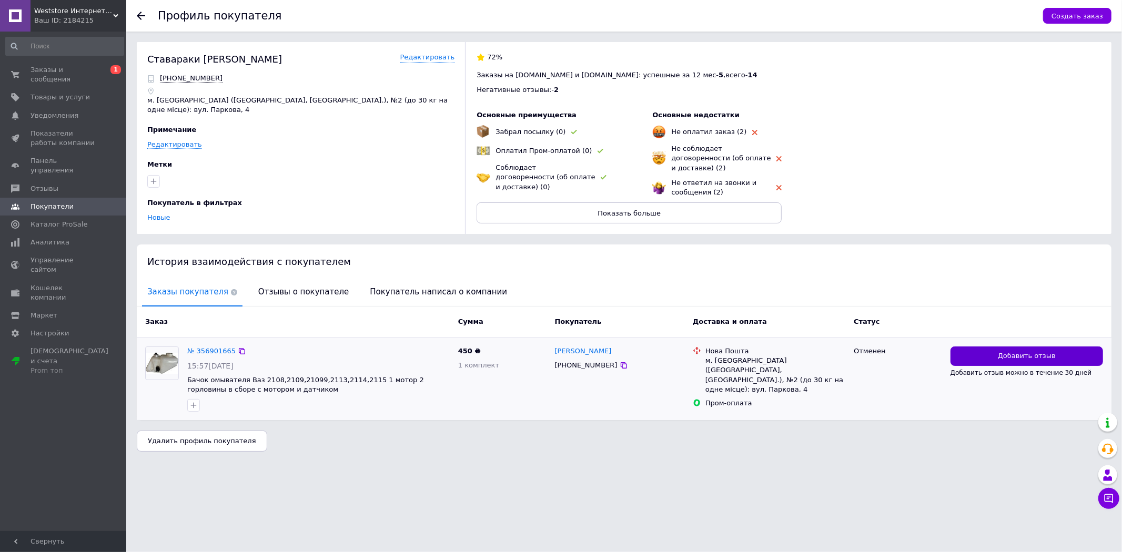
click at [983, 347] on button "Добавить отзыв" at bounding box center [1027, 356] width 153 height 19
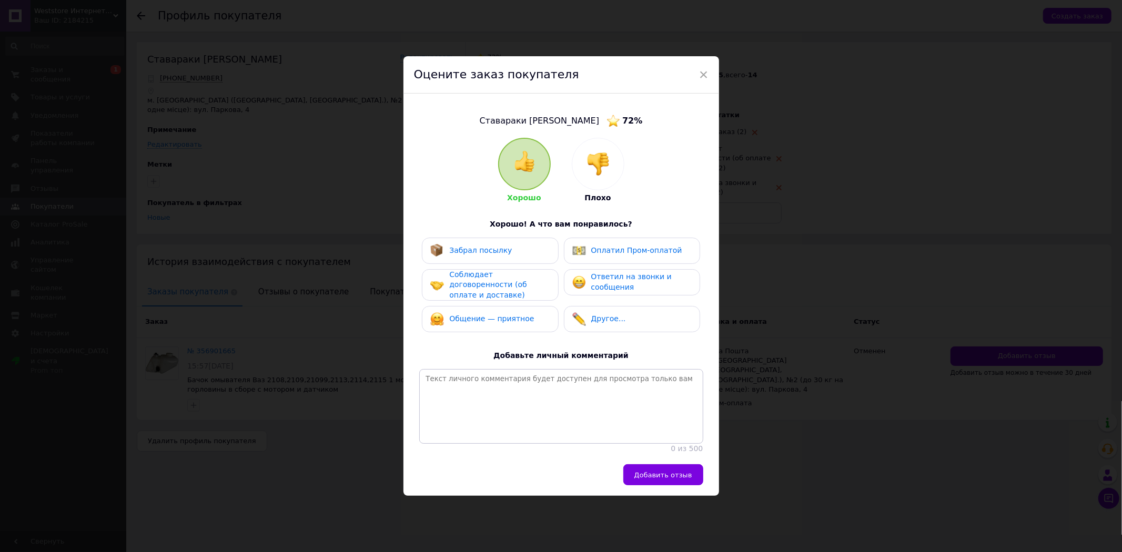
click at [612, 169] on div at bounding box center [598, 164] width 52 height 52
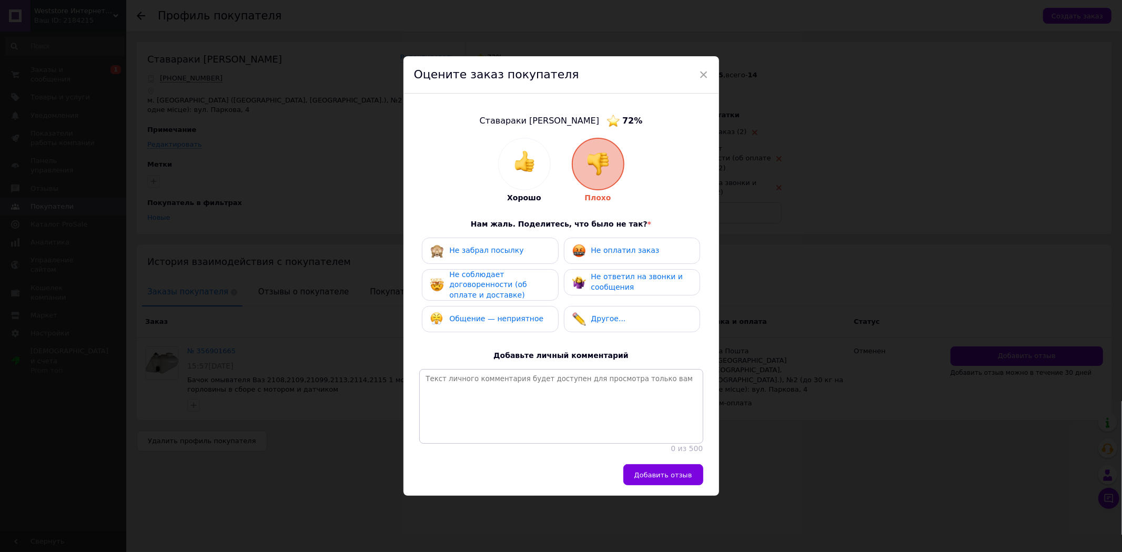
click at [635, 238] on div "Не оплатил заказ" at bounding box center [632, 251] width 136 height 26
drag, startPoint x: 502, startPoint y: 257, endPoint x: 506, endPoint y: 261, distance: 6.0
click at [503, 260] on div "Не забрал посылку Не оплатил заказ Не соблюдает договоренности (об оплате и дос…" at bounding box center [561, 288] width 284 height 100
click at [506, 285] on div "Не соблюдает договоренности (об оплате и доставке)" at bounding box center [499, 285] width 100 height 31
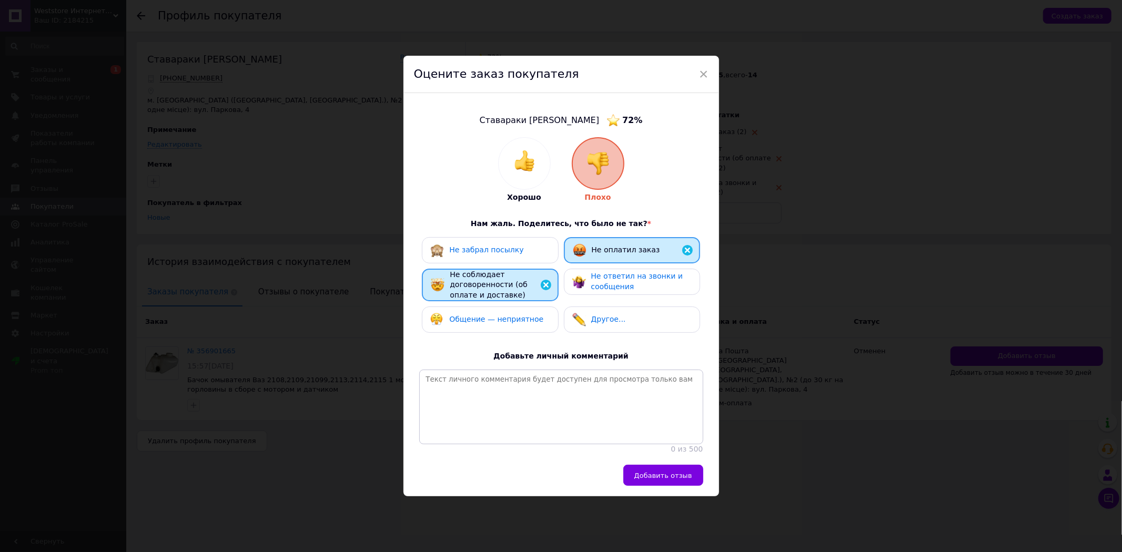
click at [501, 255] on div "Не забрал посылку" at bounding box center [490, 250] width 136 height 26
click at [497, 324] on div "Общение — неприятное" at bounding box center [490, 320] width 136 height 26
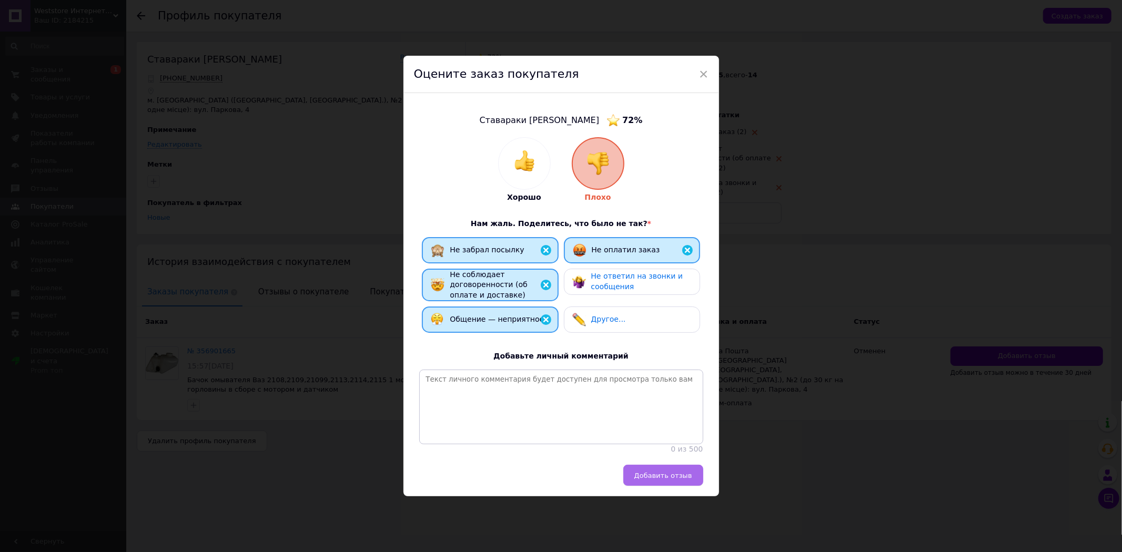
click at [646, 480] on span "Добавить отзыв" at bounding box center [663, 476] width 58 height 8
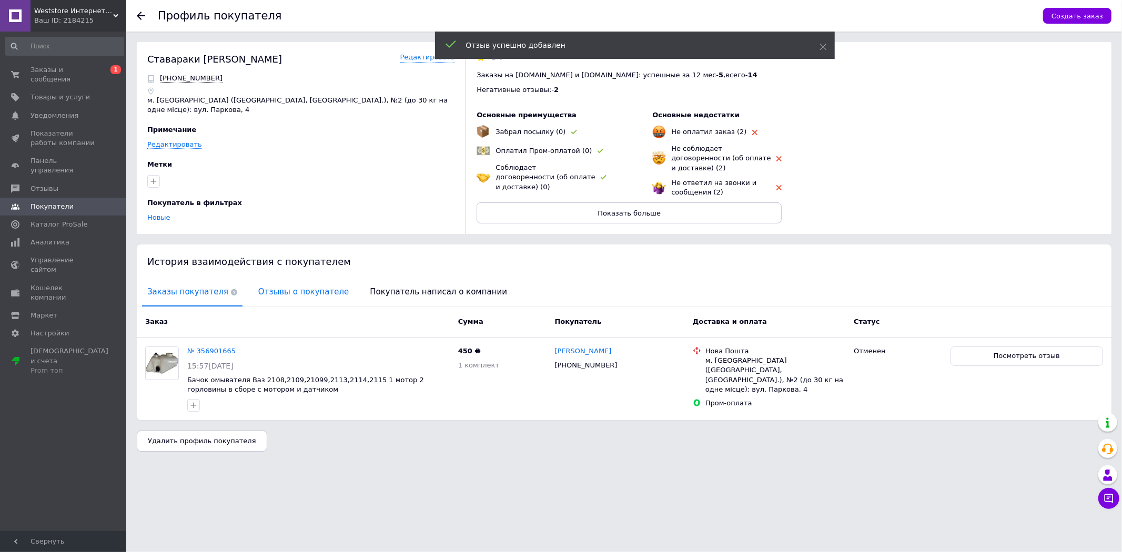
click at [277, 288] on span "Отзывы о покупателе" at bounding box center [303, 292] width 101 height 27
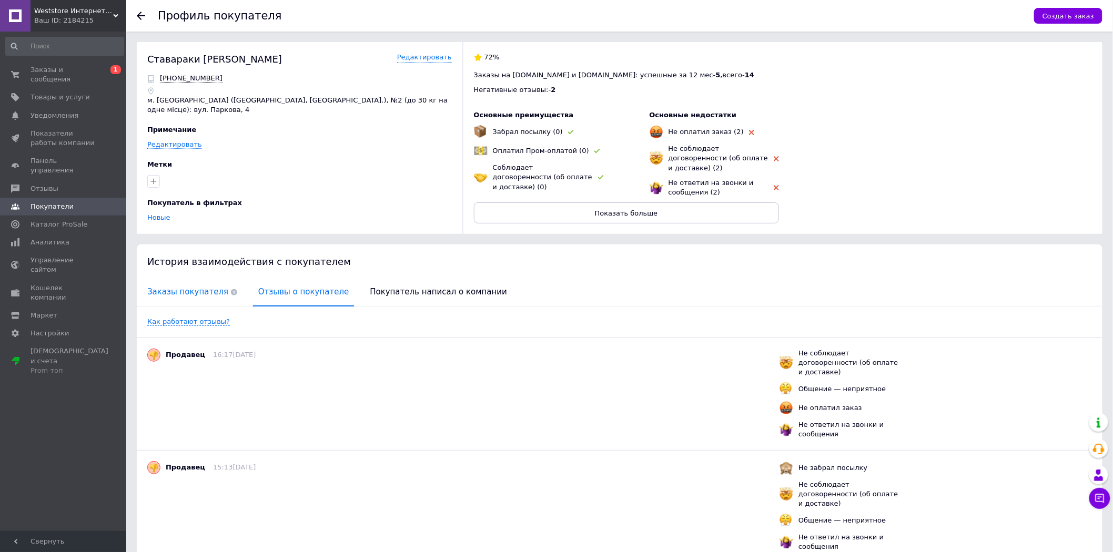
click at [196, 282] on span "Заказы покупателя" at bounding box center [192, 292] width 100 height 27
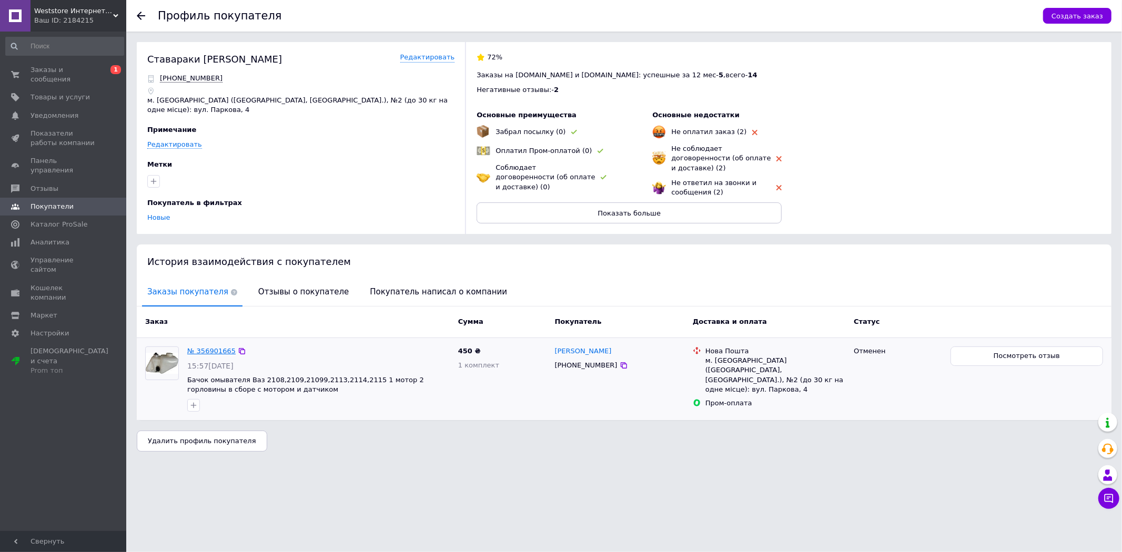
click at [218, 347] on link "№ 356901665" at bounding box center [211, 351] width 48 height 8
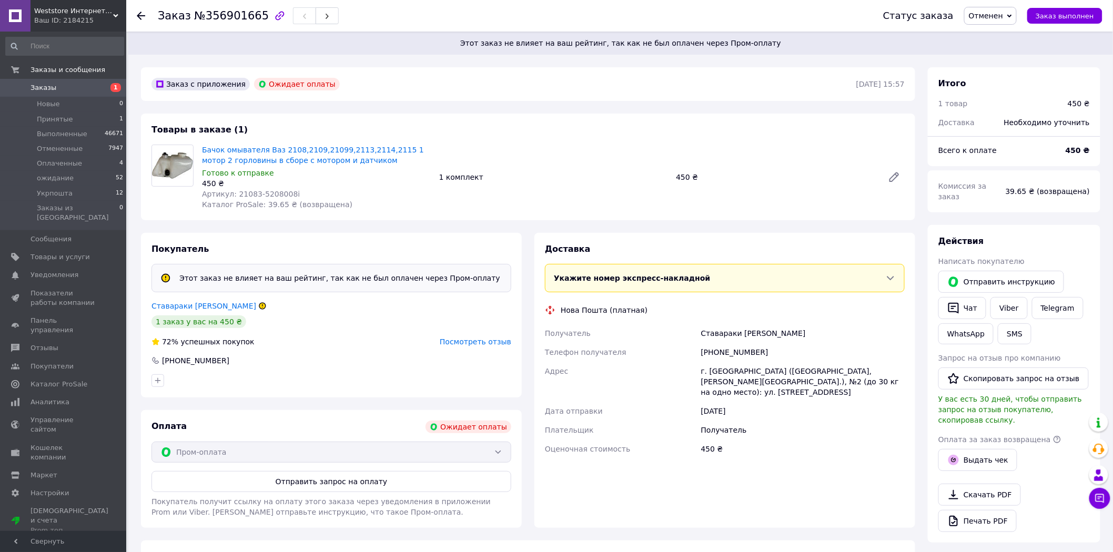
click at [259, 307] on icon at bounding box center [262, 306] width 6 height 6
click at [206, 306] on link "Ставараки [PERSON_NAME]" at bounding box center [204, 306] width 105 height 8
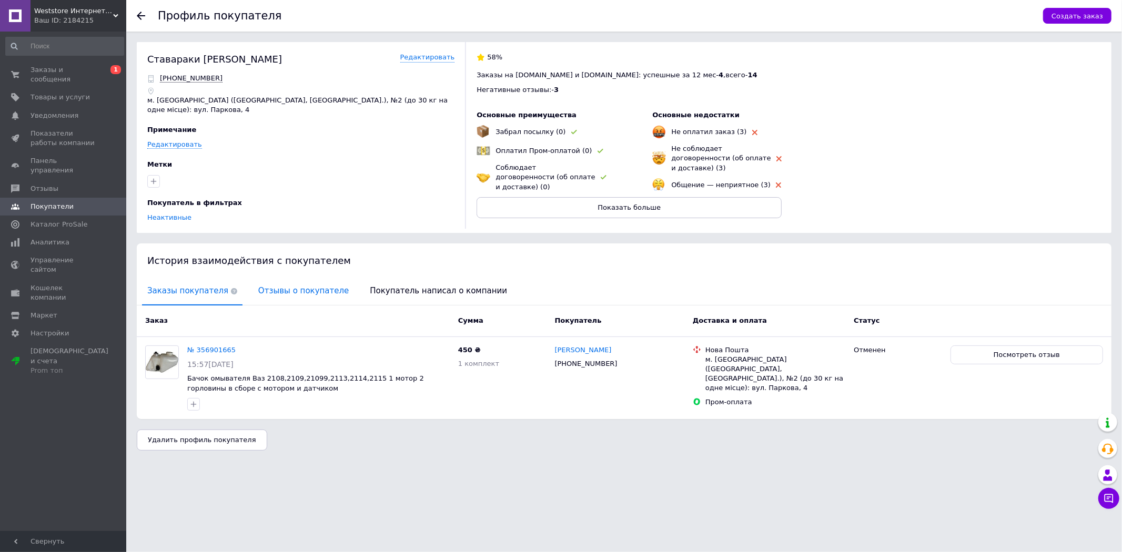
click at [279, 281] on span "Отзывы о покупателе" at bounding box center [303, 291] width 101 height 27
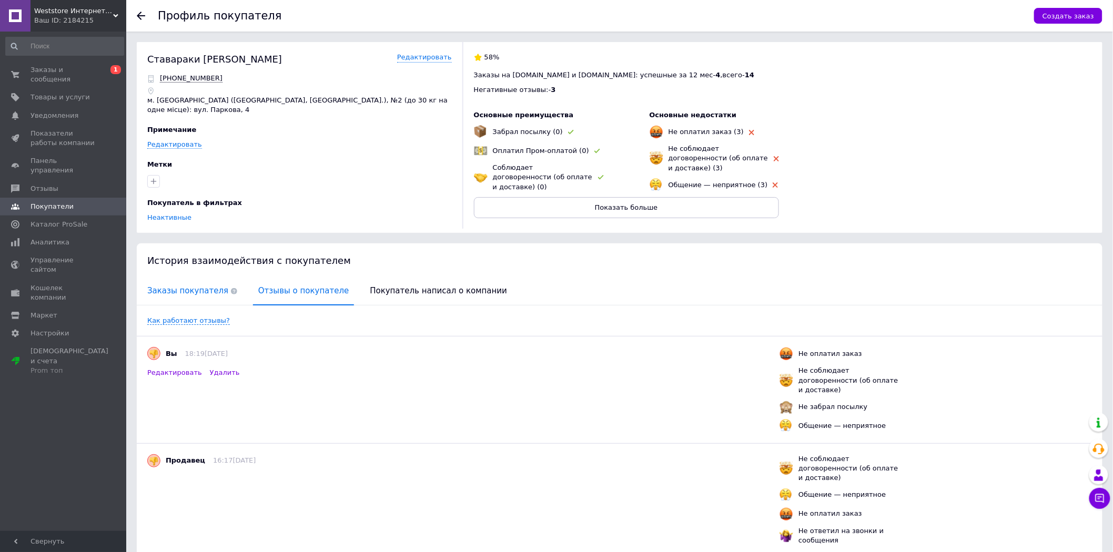
click at [175, 278] on span "Заказы покупателя" at bounding box center [192, 291] width 100 height 27
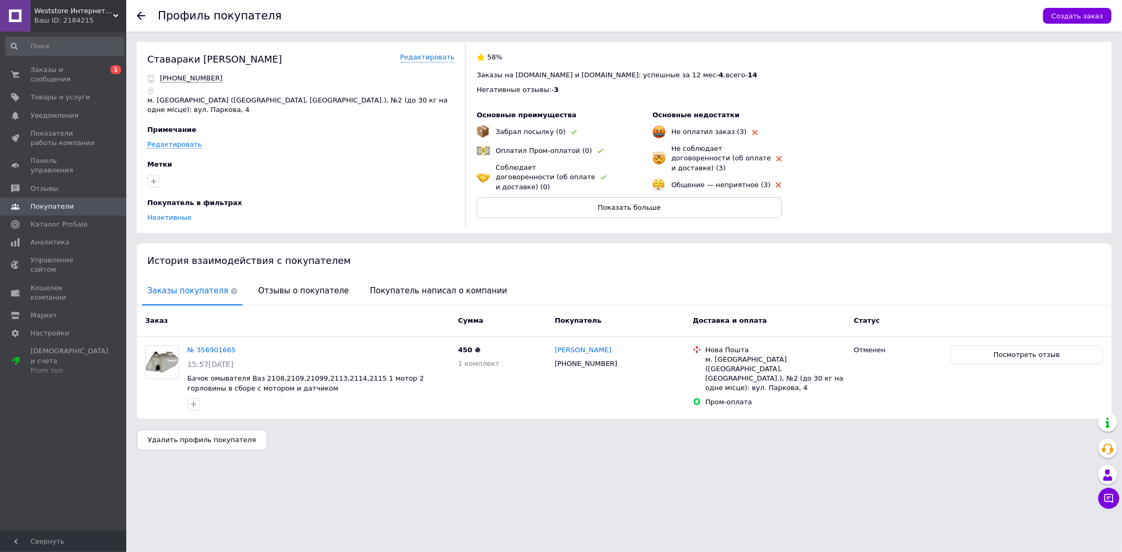
click at [64, 60] on div "Заказы и сообщения 0 1 Товары и услуги Уведомления 0 0 Показатели работы компан…" at bounding box center [64, 283] width 129 height 503
click at [55, 68] on span "Заказы и сообщения" at bounding box center [64, 74] width 67 height 19
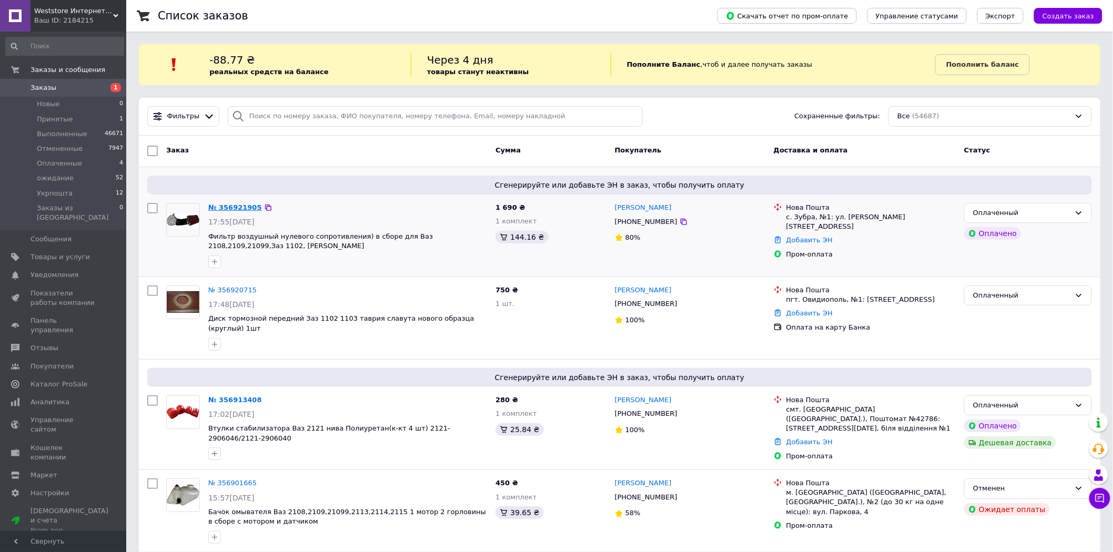
click at [228, 208] on link "№ 356921905" at bounding box center [235, 208] width 54 height 8
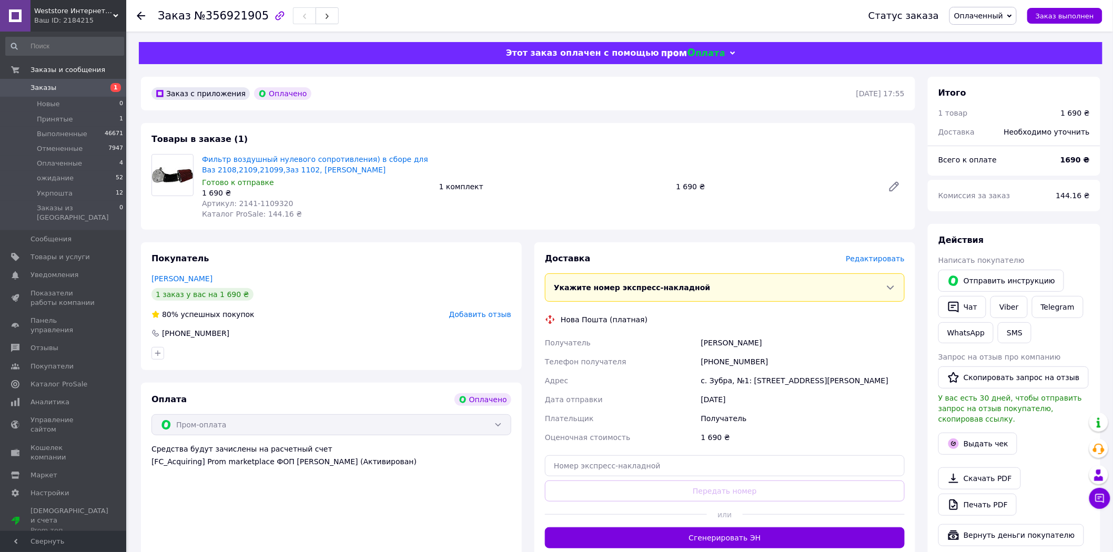
click at [877, 257] on span "Редактировать" at bounding box center [875, 259] width 59 height 8
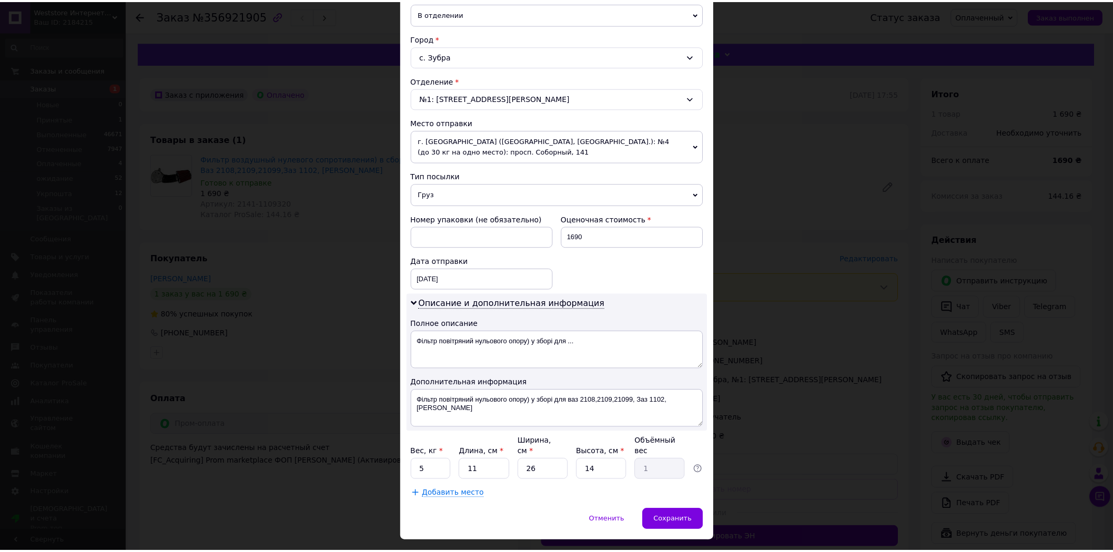
scroll to position [276, 0]
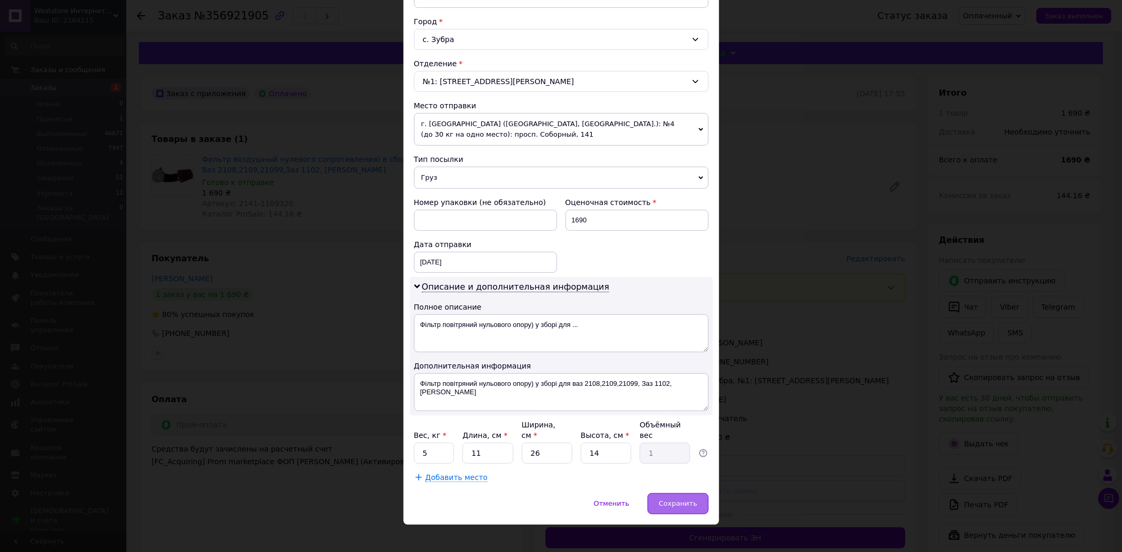
click at [676, 493] on div "Сохранить" at bounding box center [678, 503] width 60 height 21
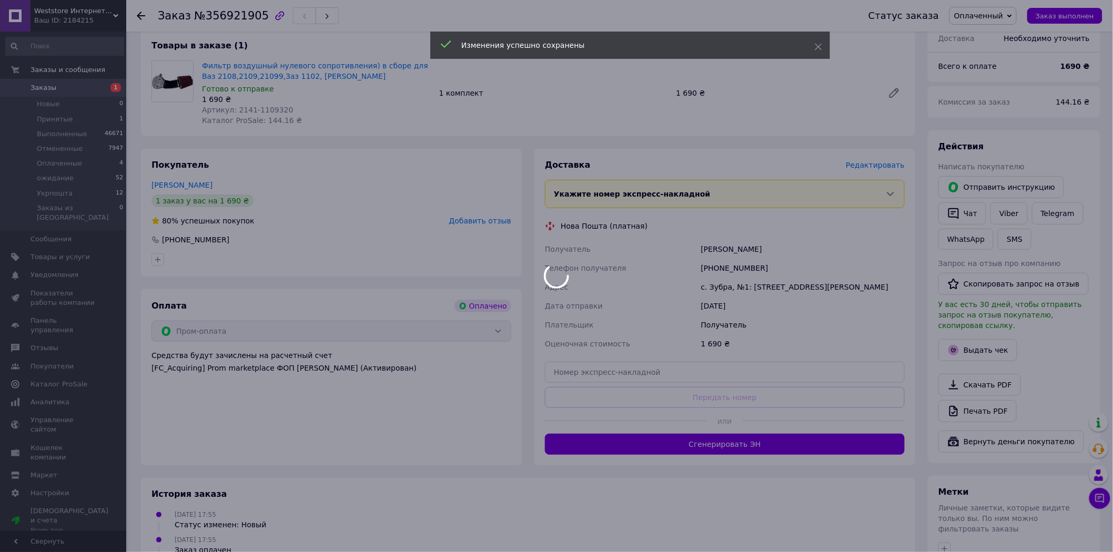
scroll to position [117, 0]
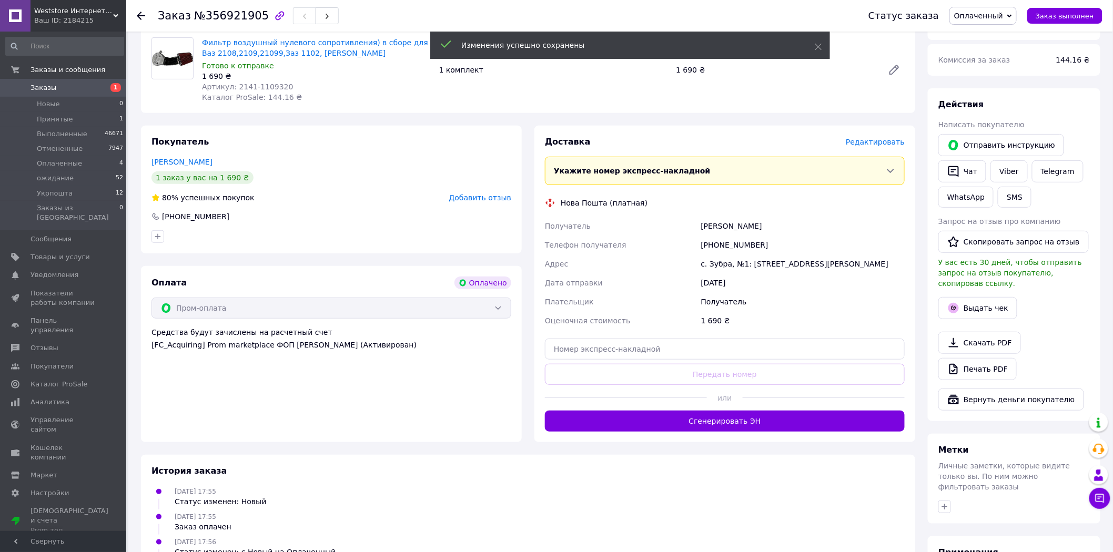
click at [724, 428] on button "Сгенерировать ЭН" at bounding box center [725, 421] width 360 height 21
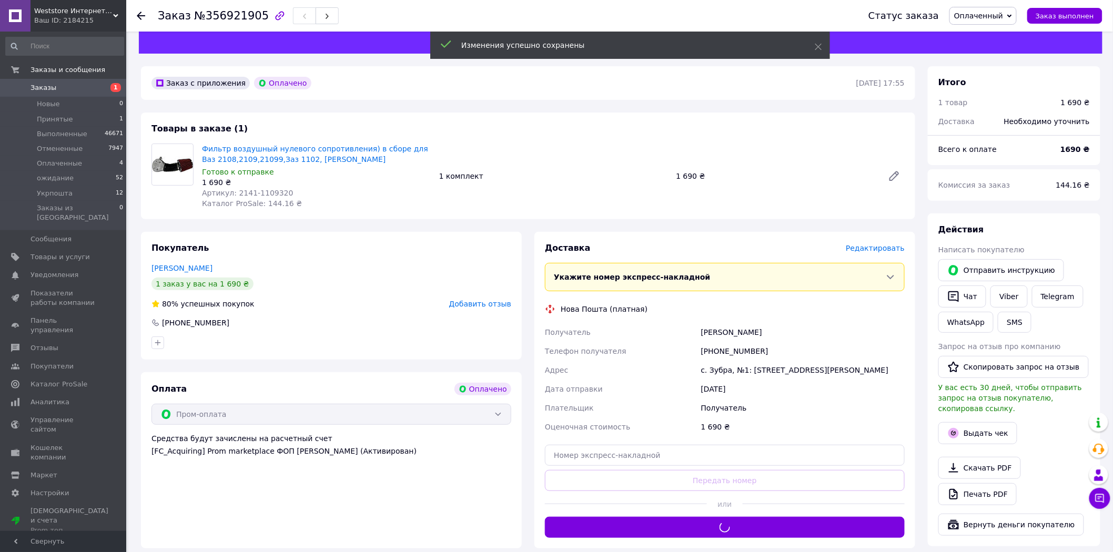
scroll to position [0, 0]
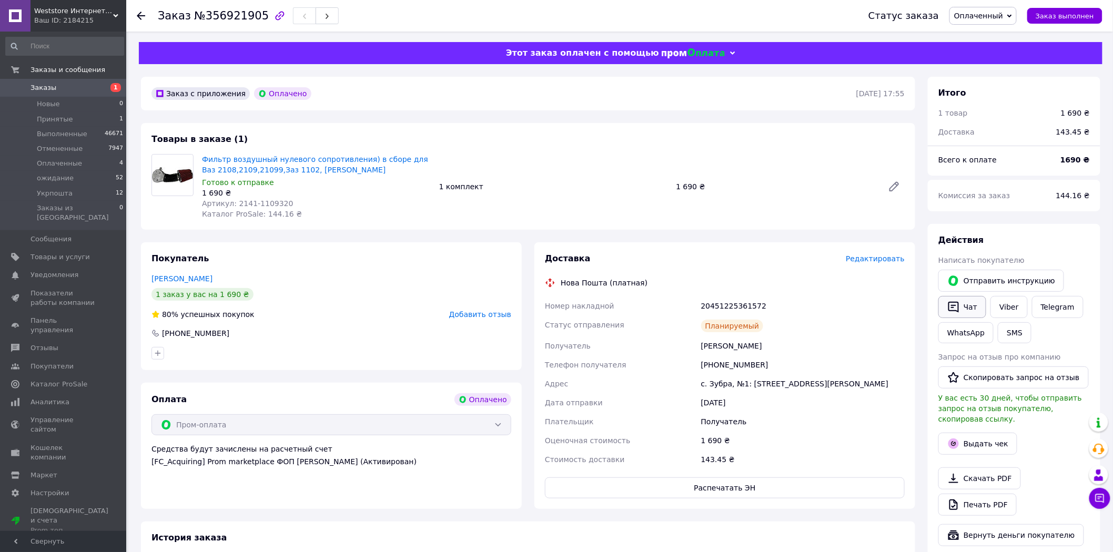
click at [956, 307] on icon "button" at bounding box center [953, 307] width 13 height 13
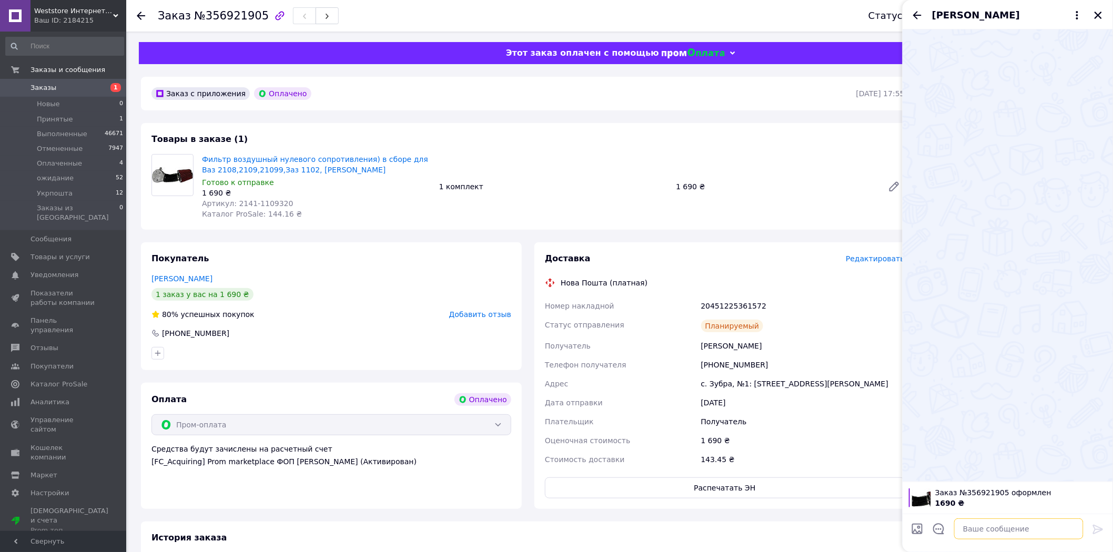
click at [992, 532] on textarea at bounding box center [1018, 529] width 129 height 21
paste textarea "Доброго дня Ваше замовлення прийнято Відправка на [DATE]"
type textarea "Доброго дня Ваше замовлення прийнято Відправка на [DATE]"
click at [1103, 528] on icon at bounding box center [1098, 529] width 13 height 13
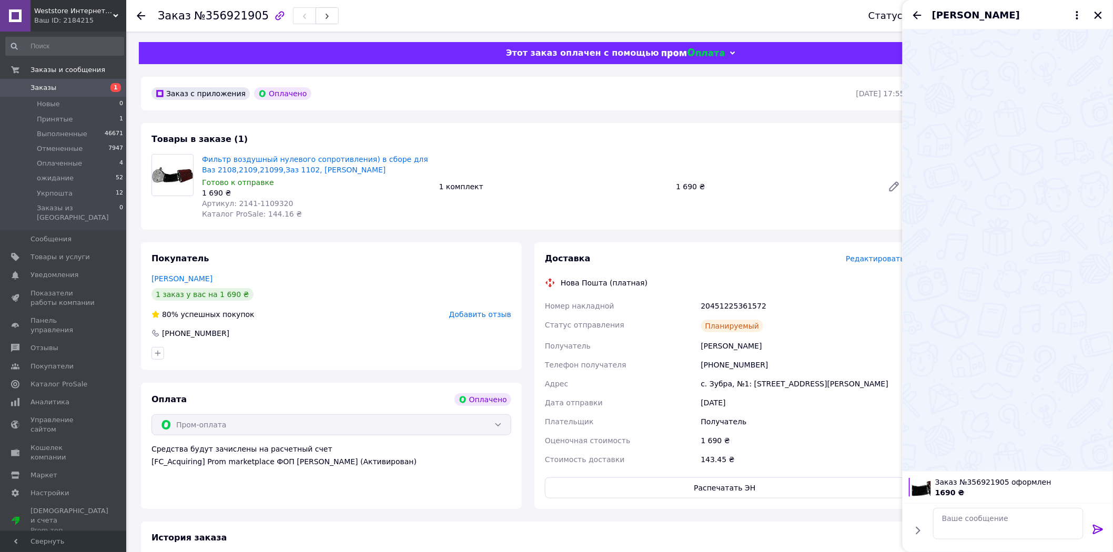
scroll to position [0, 0]
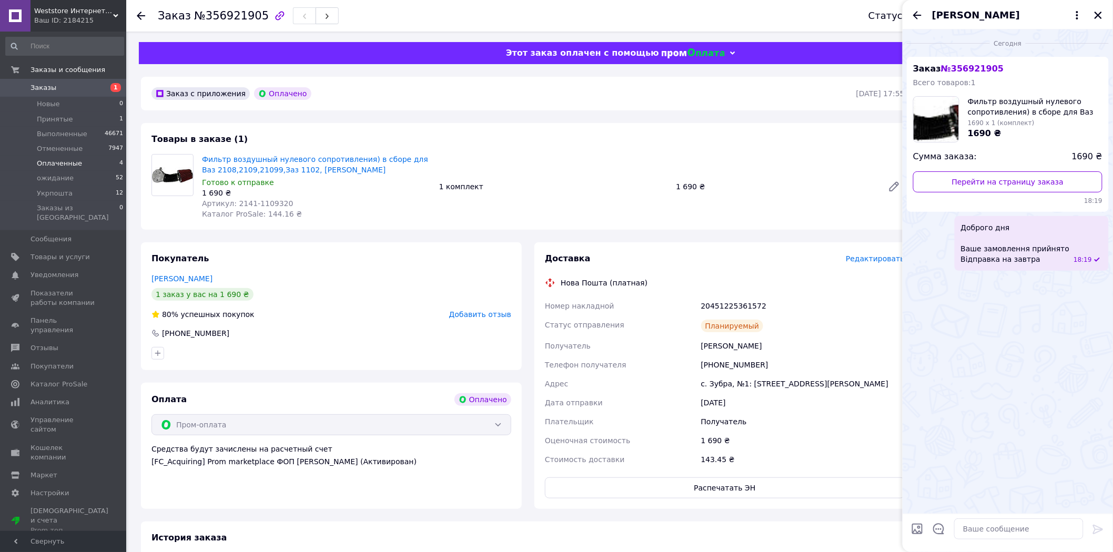
click at [104, 165] on li "Оплаченные 4" at bounding box center [64, 163] width 129 height 15
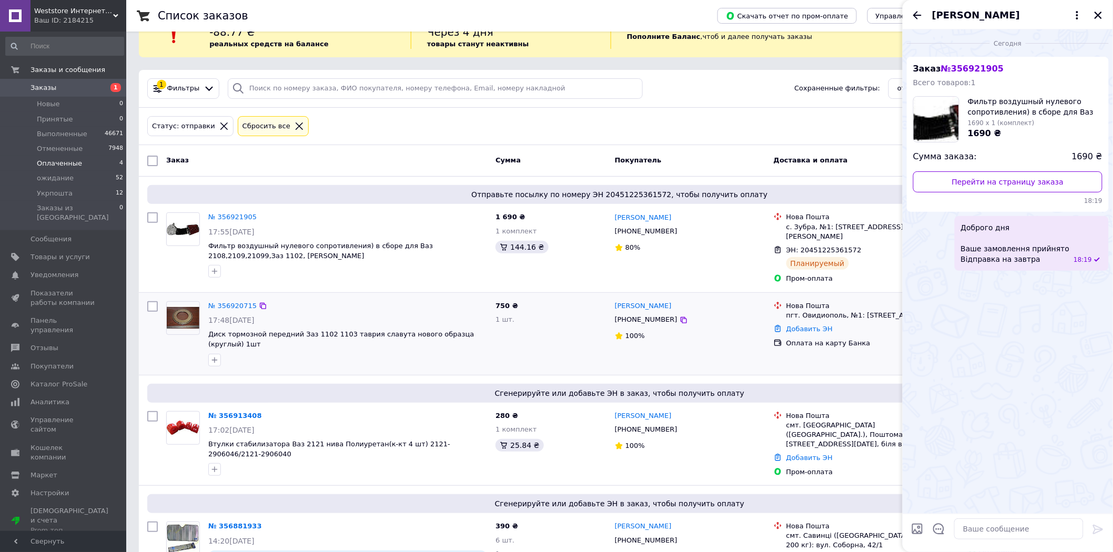
scroll to position [90, 0]
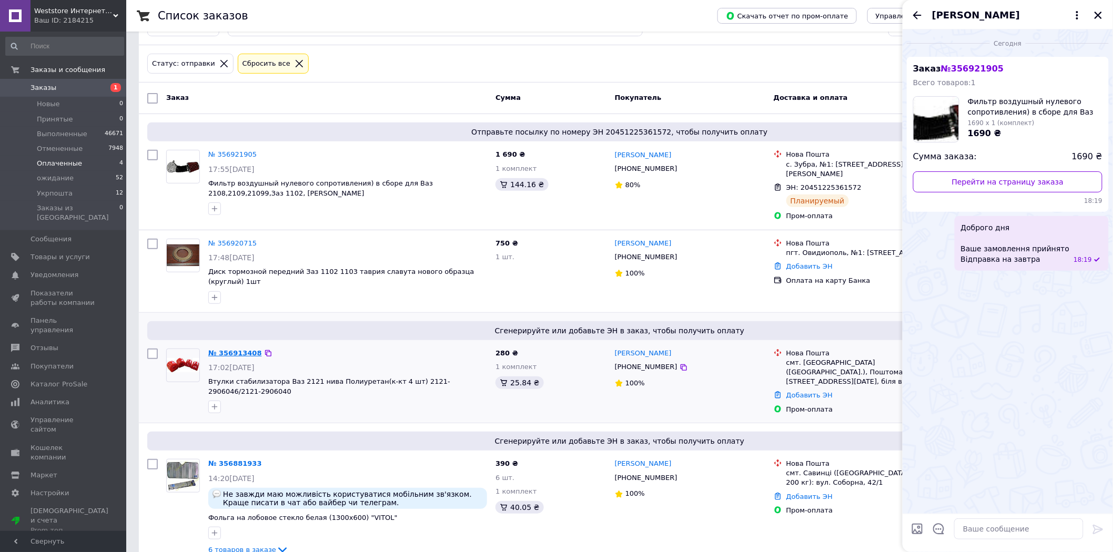
click at [234, 349] on link "№ 356913408" at bounding box center [235, 353] width 54 height 8
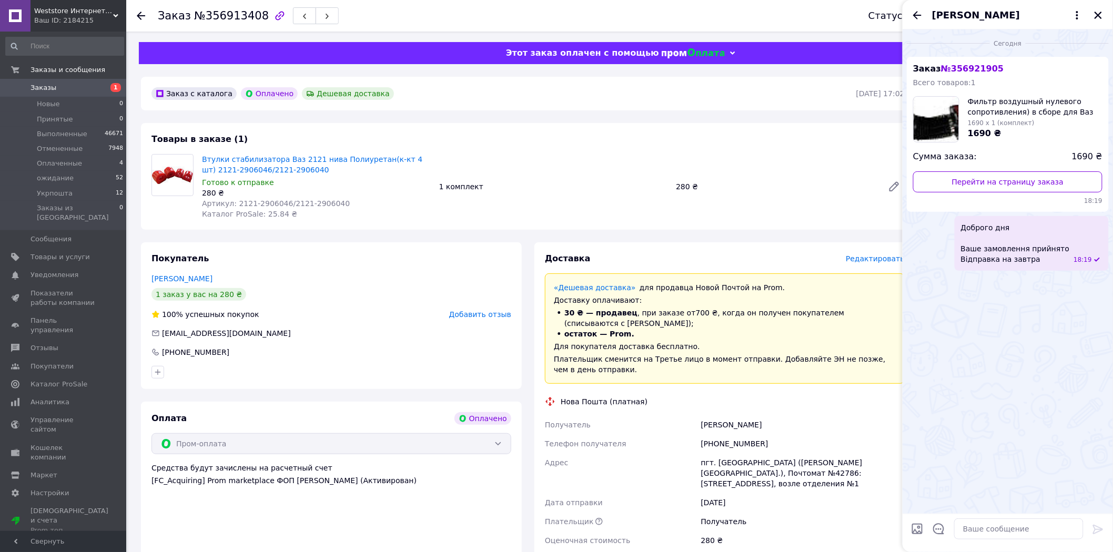
drag, startPoint x: 1099, startPoint y: 16, endPoint x: 1074, endPoint y: 71, distance: 60.7
click at [1099, 17] on icon "Закрыть" at bounding box center [1098, 15] width 9 height 9
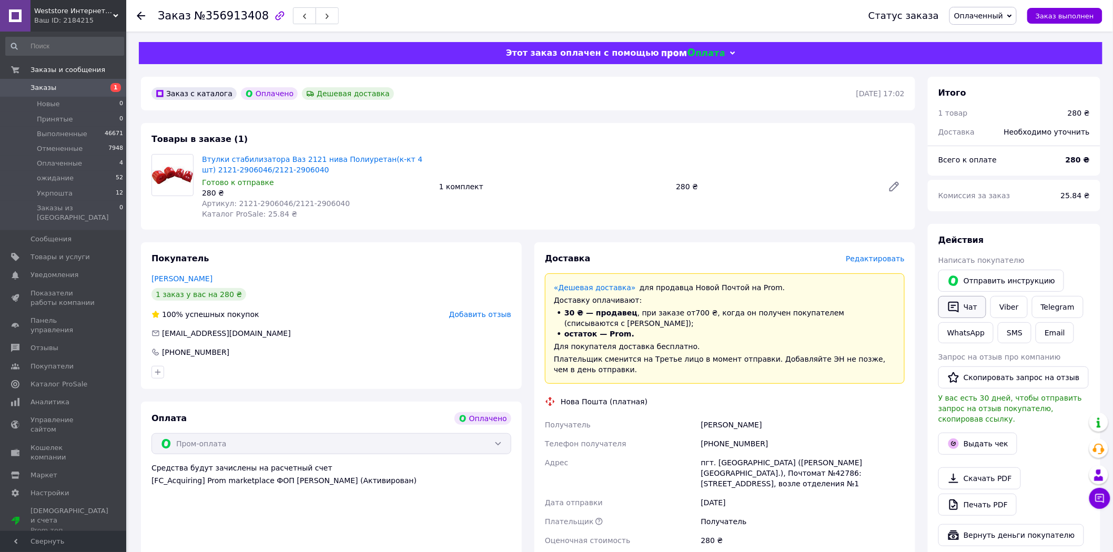
drag, startPoint x: 954, startPoint y: 314, endPoint x: 959, endPoint y: 318, distance: 7.1
click at [955, 314] on icon "button" at bounding box center [953, 307] width 13 height 13
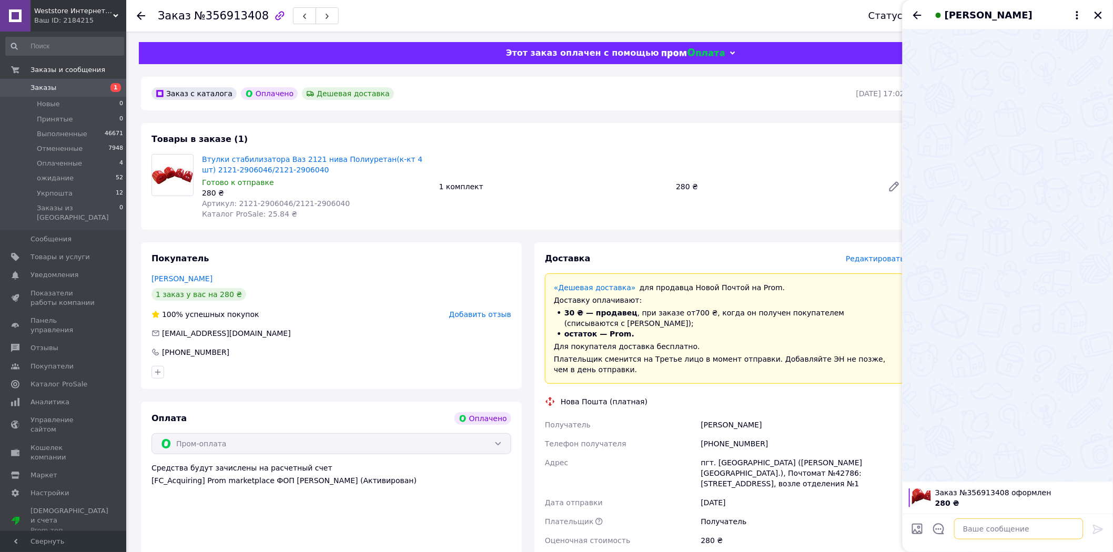
click at [990, 533] on textarea at bounding box center [1018, 529] width 129 height 21
paste textarea "Доброго дня Ваше замовлення прийнято Відправка на [DATE]"
type textarea "Доброго дня Ваше замовлення прийнято Відправка на [DATE]"
click at [1095, 528] on icon at bounding box center [1098, 529] width 13 height 13
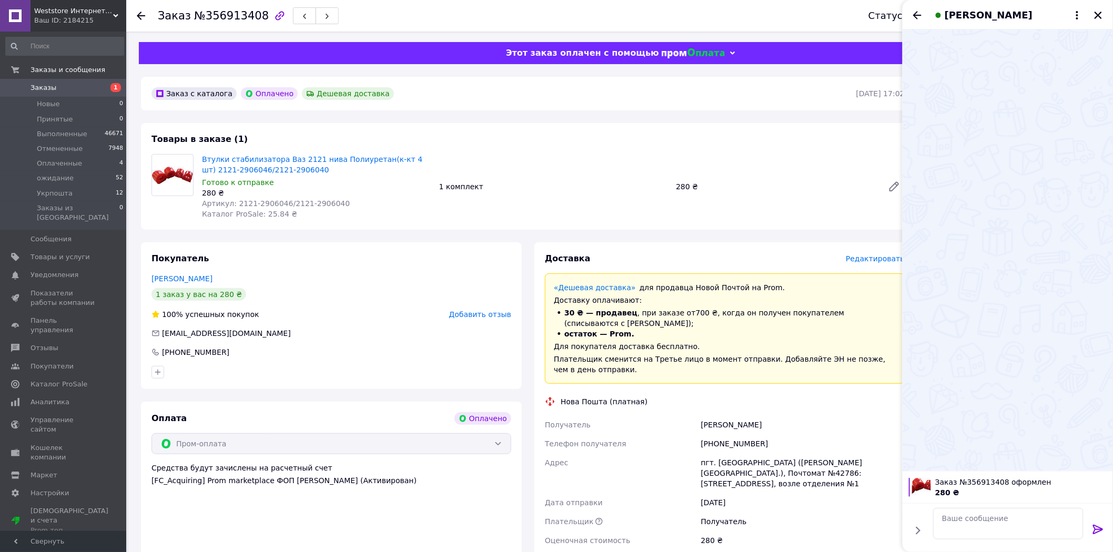
scroll to position [0, 0]
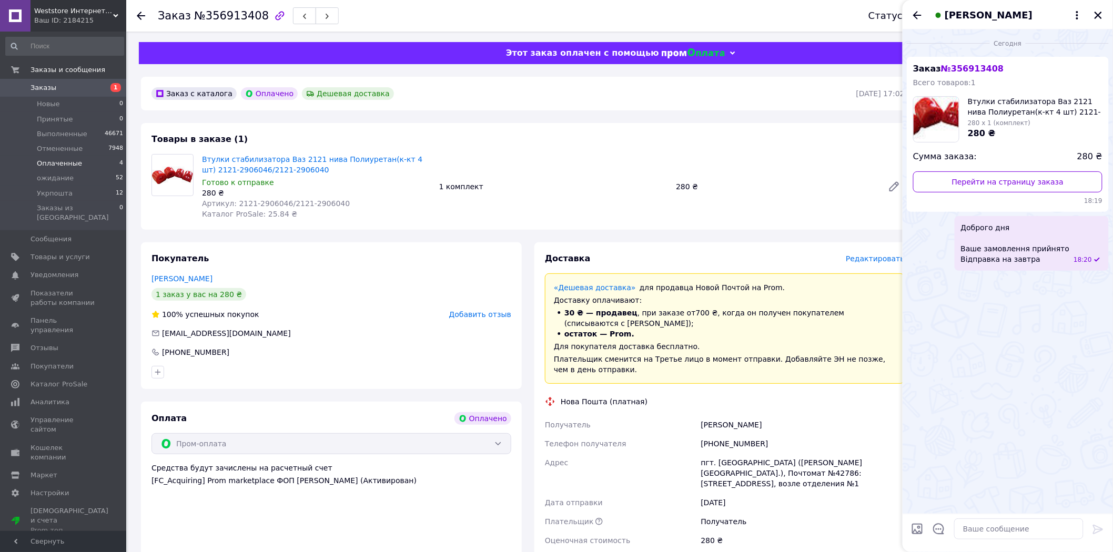
click at [106, 160] on li "Оплаченные 4" at bounding box center [64, 163] width 129 height 15
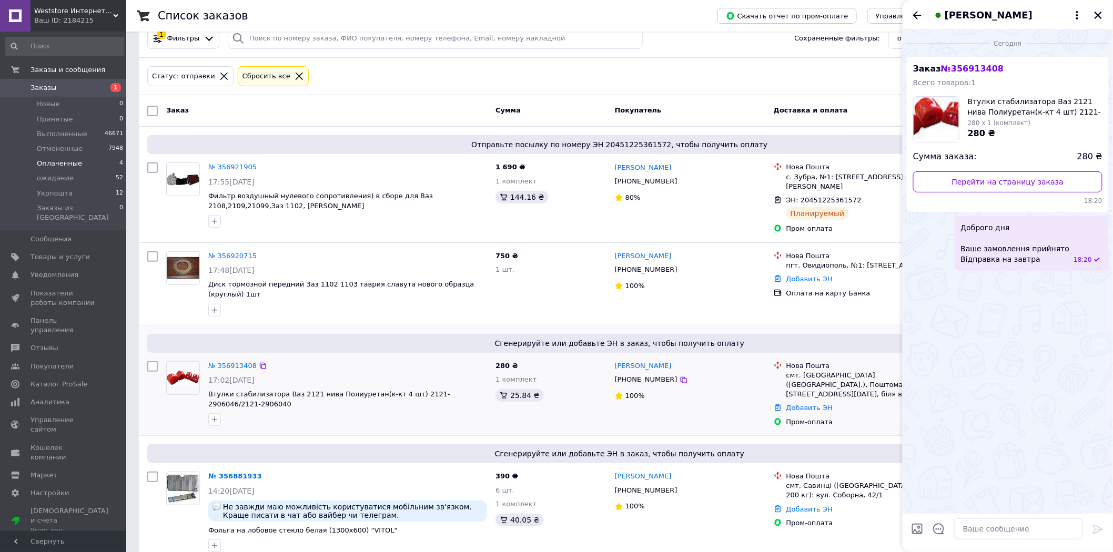
scroll to position [90, 0]
